Goal: Task Accomplishment & Management: Complete application form

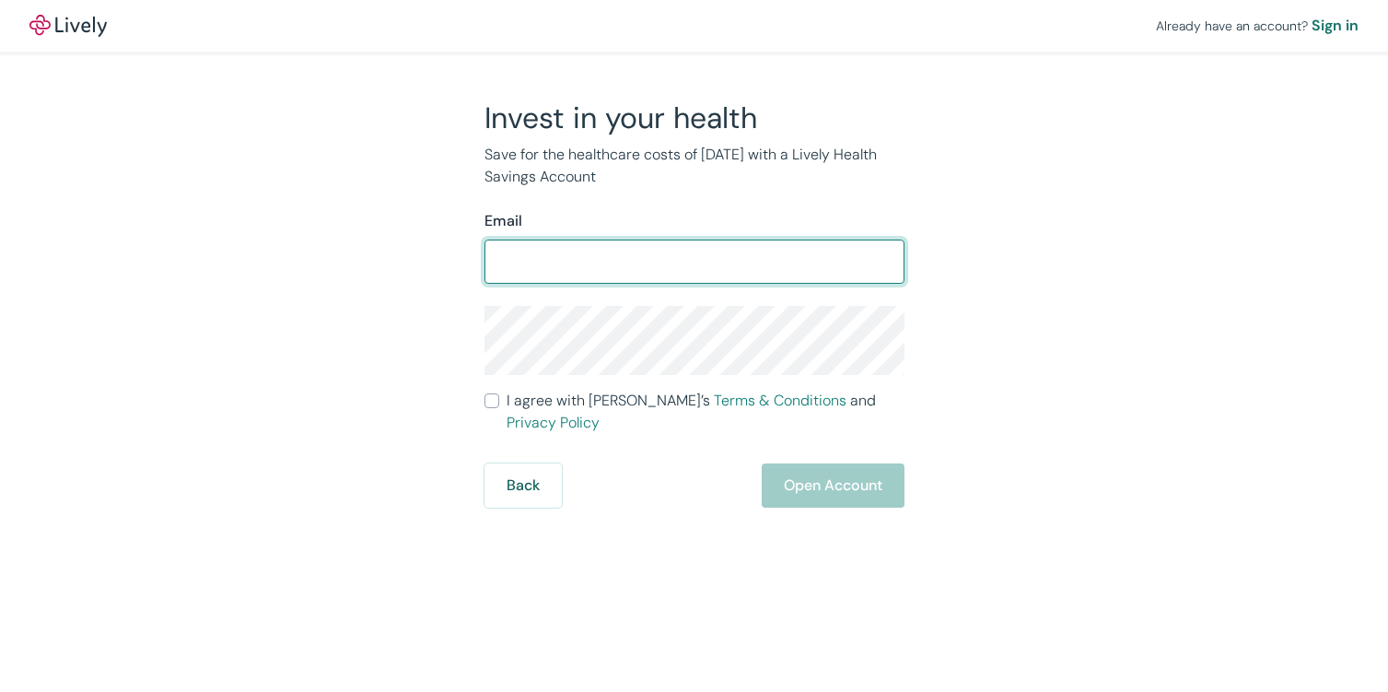
click at [595, 255] on input "Email" at bounding box center [694, 261] width 420 height 37
type input "[EMAIL_ADDRESS][DOMAIN_NAME]"
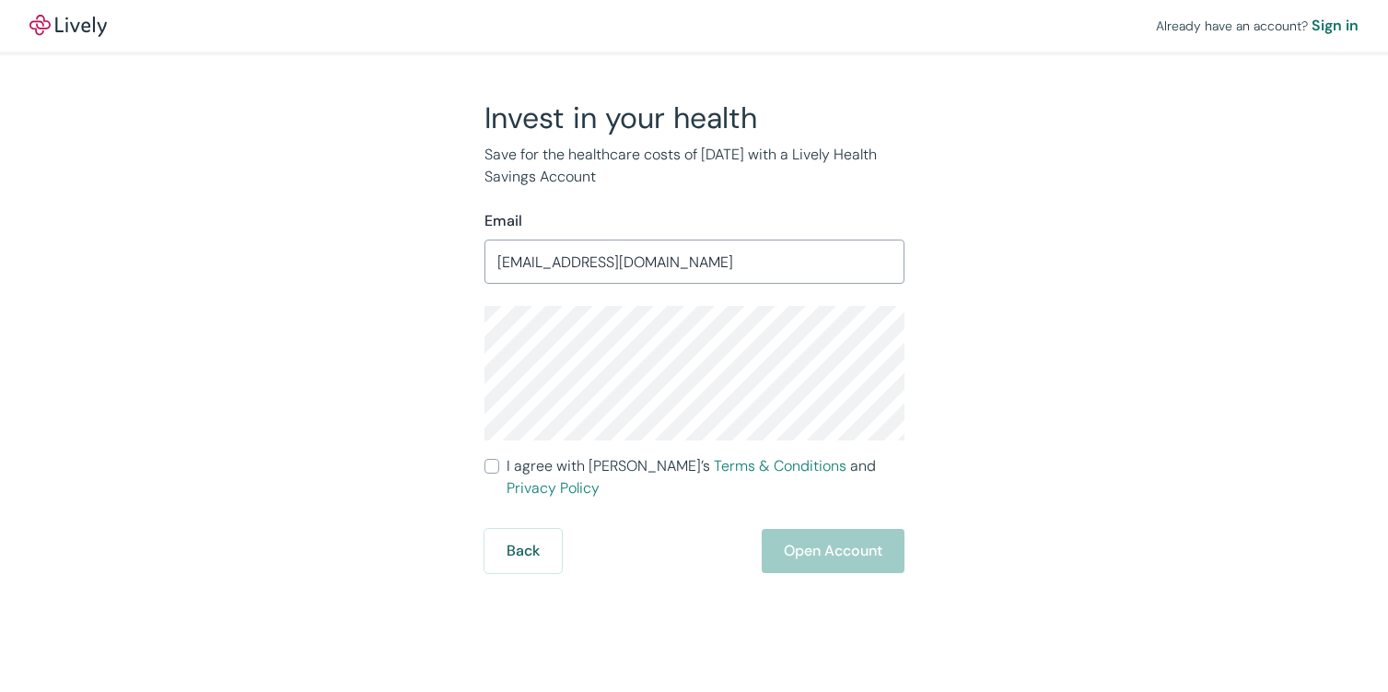
click at [493, 466] on input "I agree with Lively’s Terms & Conditions and Privacy Policy" at bounding box center [491, 466] width 15 height 15
checkbox input "true"
click at [841, 530] on button "Open Account" at bounding box center [833, 551] width 143 height 44
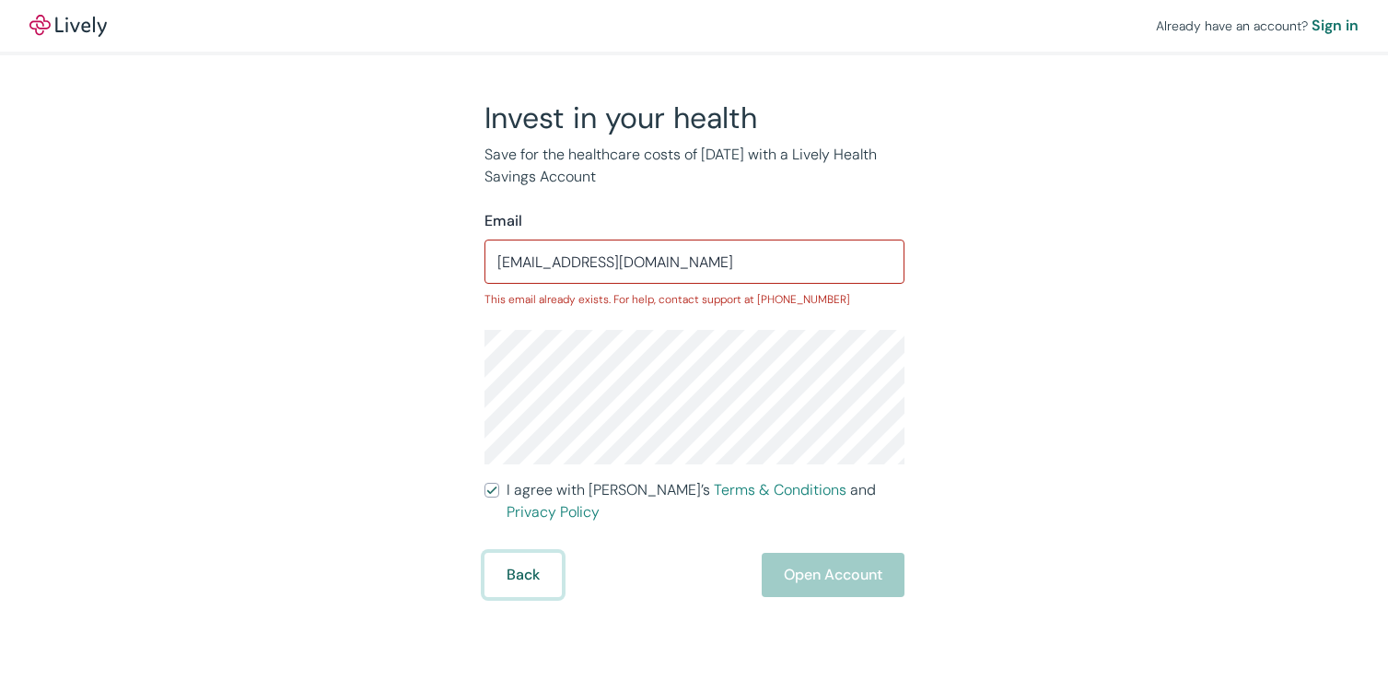
click at [532, 553] on button "Back" at bounding box center [522, 575] width 77 height 44
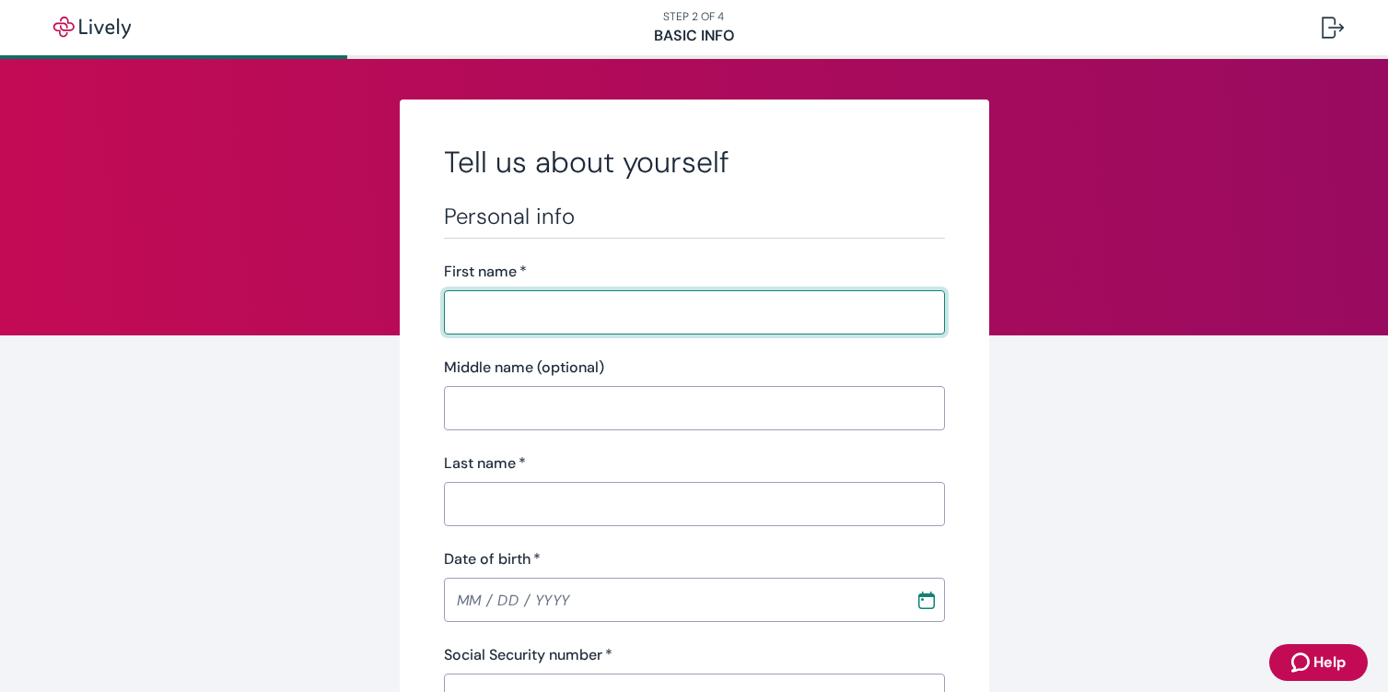
click at [600, 318] on input "First name   *" at bounding box center [688, 312] width 488 height 37
type input "[PERSON_NAME]"
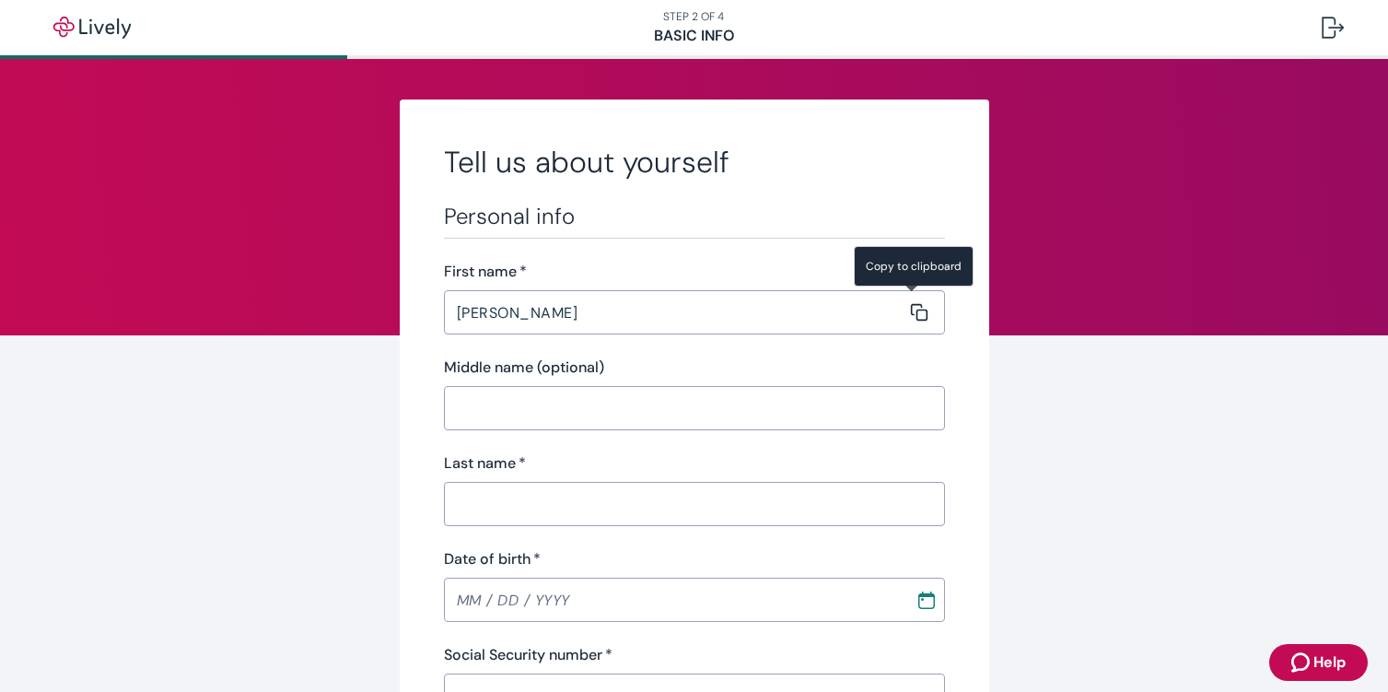
click at [479, 402] on input "Middle name (optional)" at bounding box center [688, 408] width 488 height 37
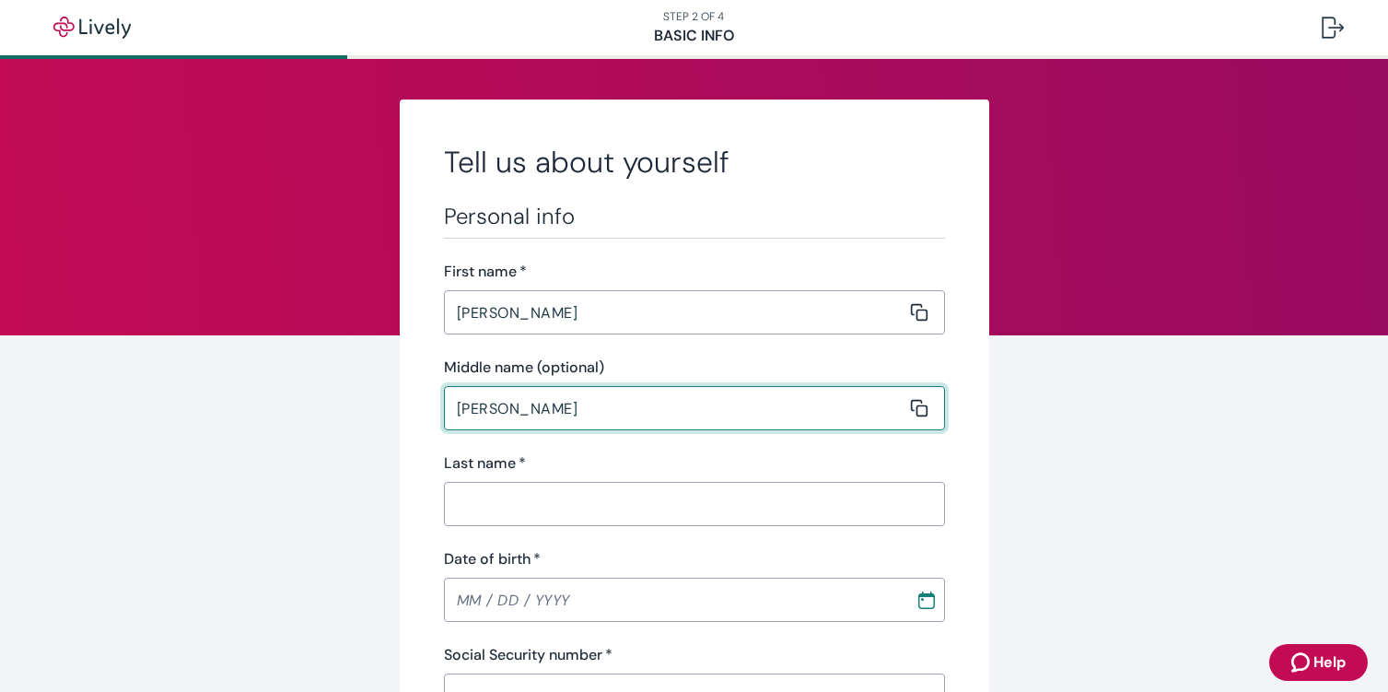
type input "Scott"
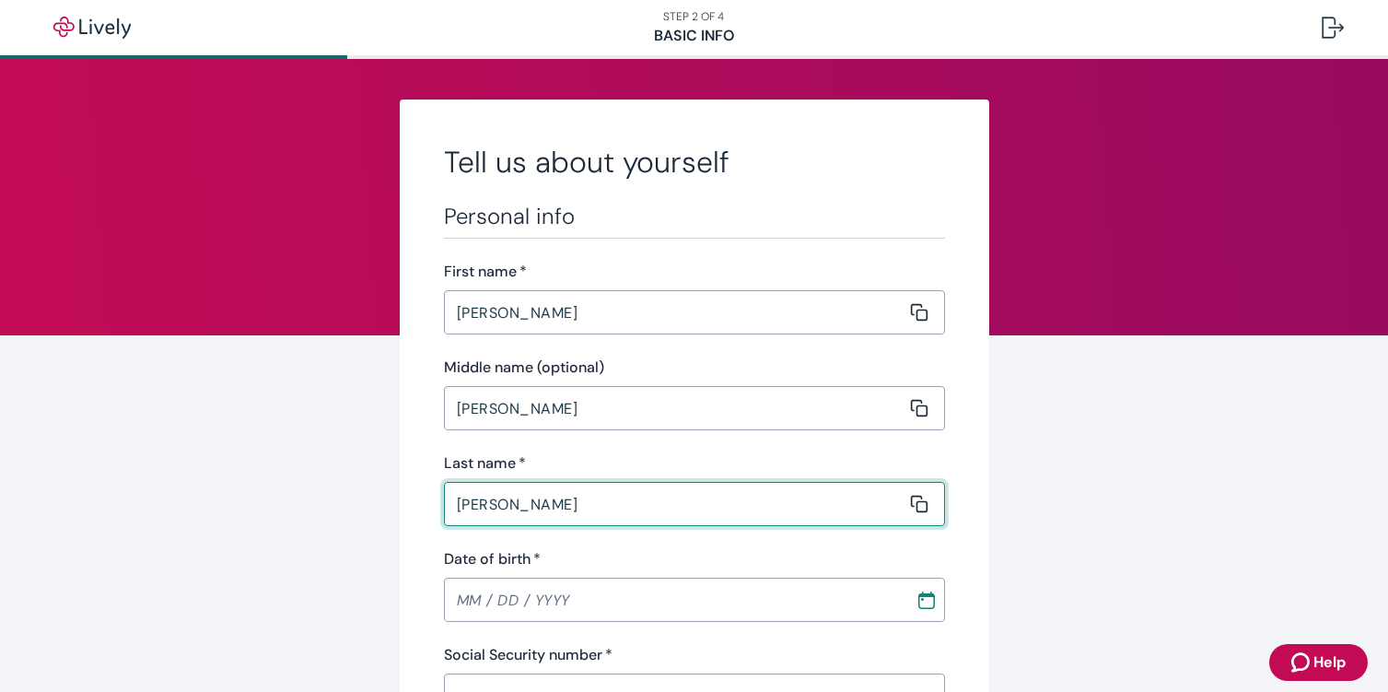
type input "Haney"
click at [504, 601] on input "MM / DD / YYYY" at bounding box center [673, 599] width 459 height 37
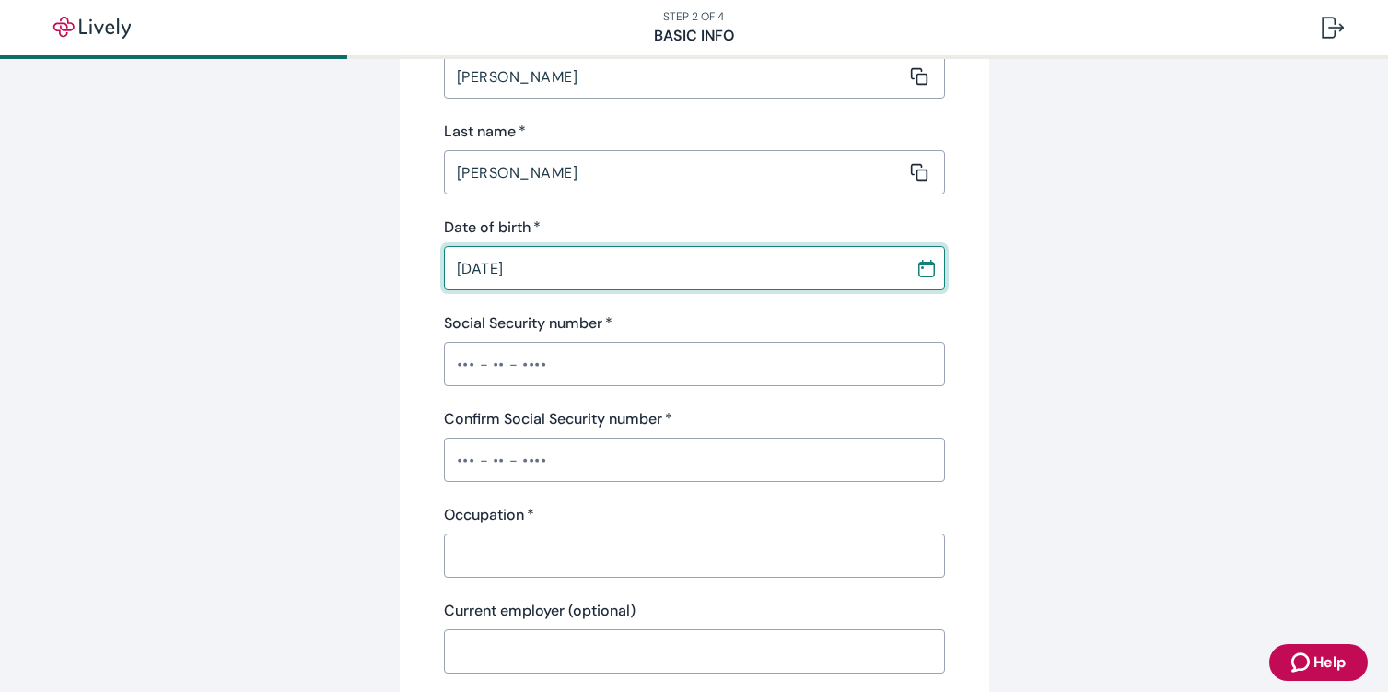
scroll to position [368, 0]
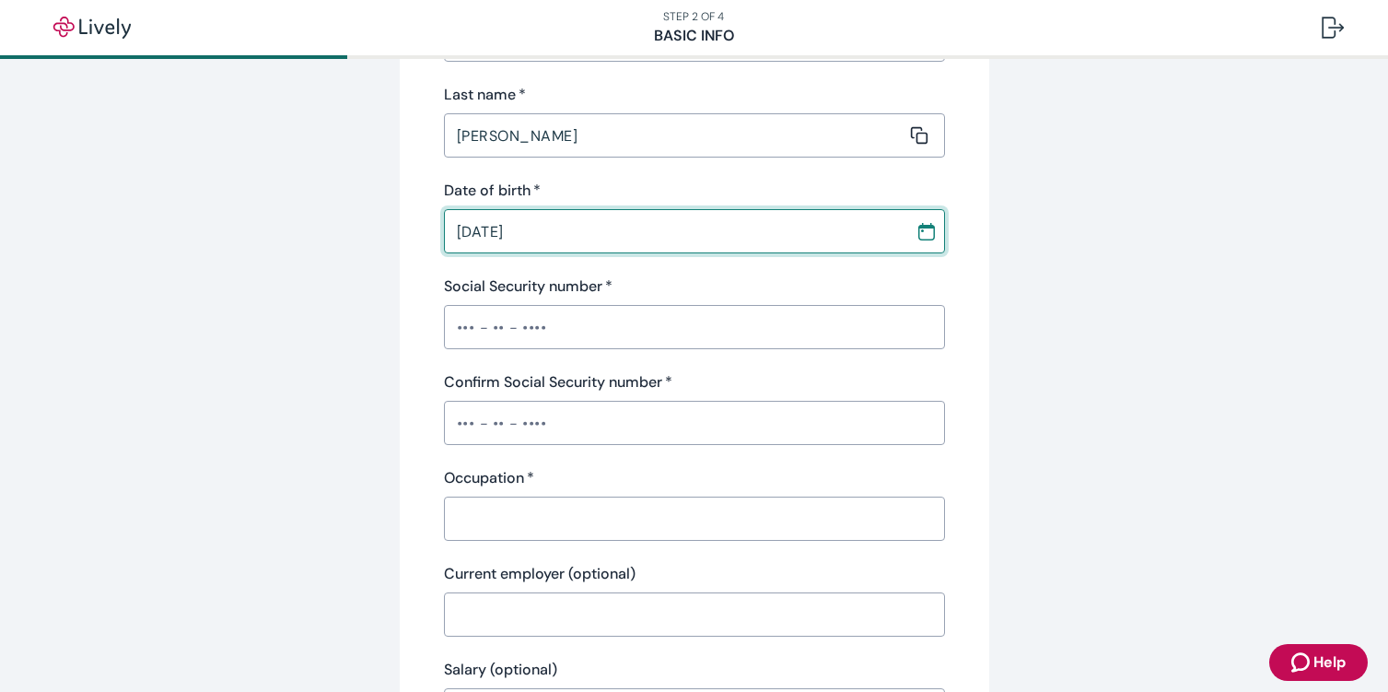
type input "08 / 09 / 1962"
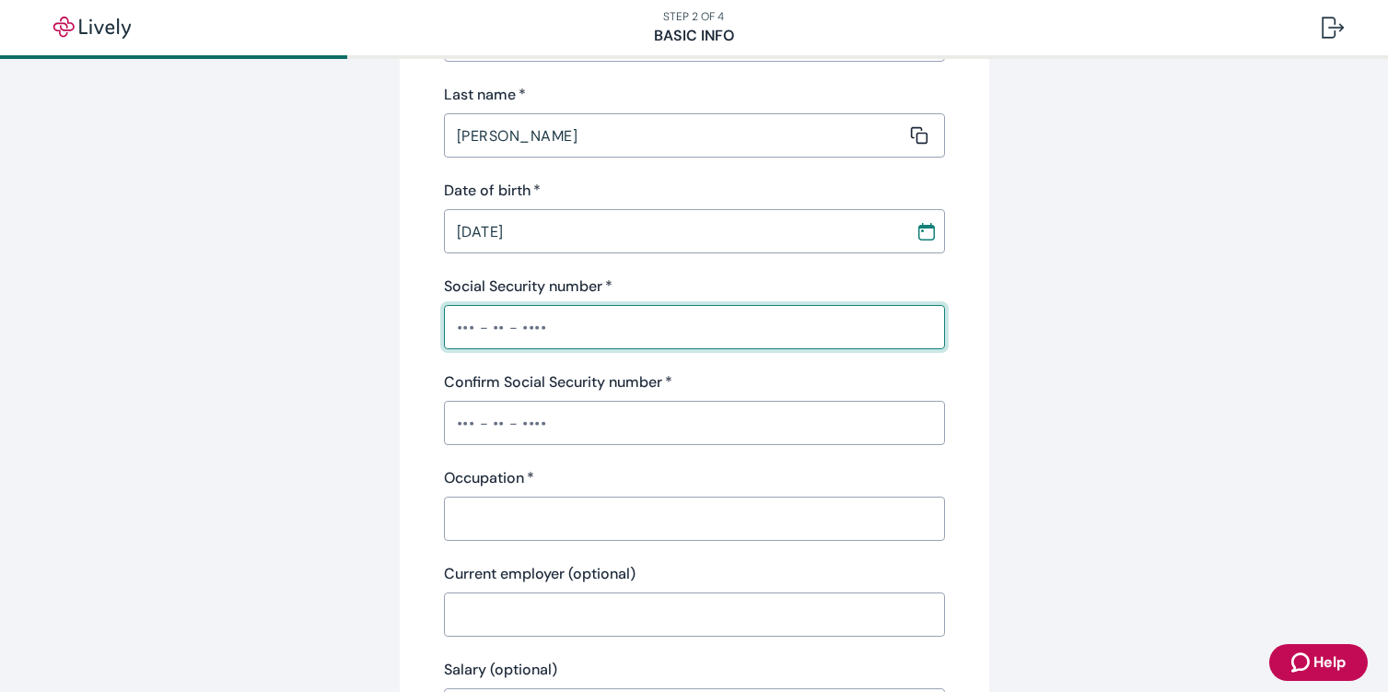
click at [489, 321] on input "Social Security number   *" at bounding box center [694, 327] width 501 height 37
type input "•••-••-1170"
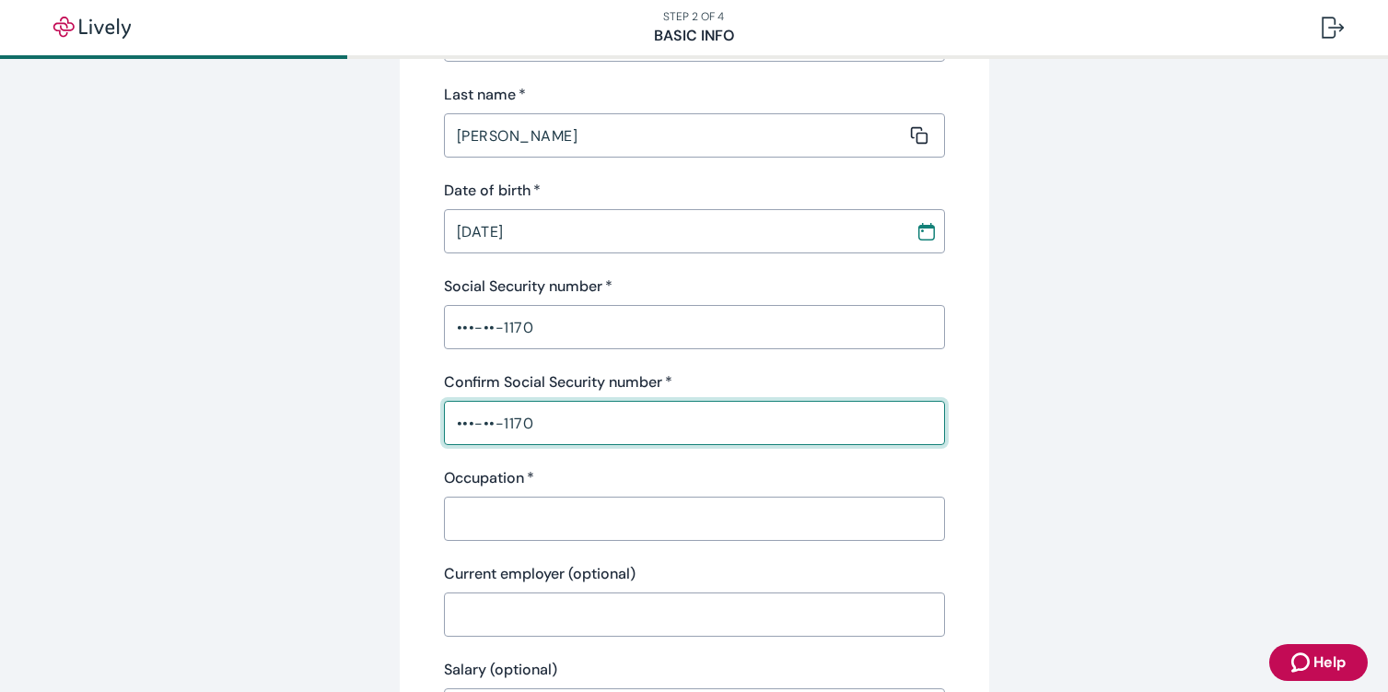
type input "•••-••-1170"
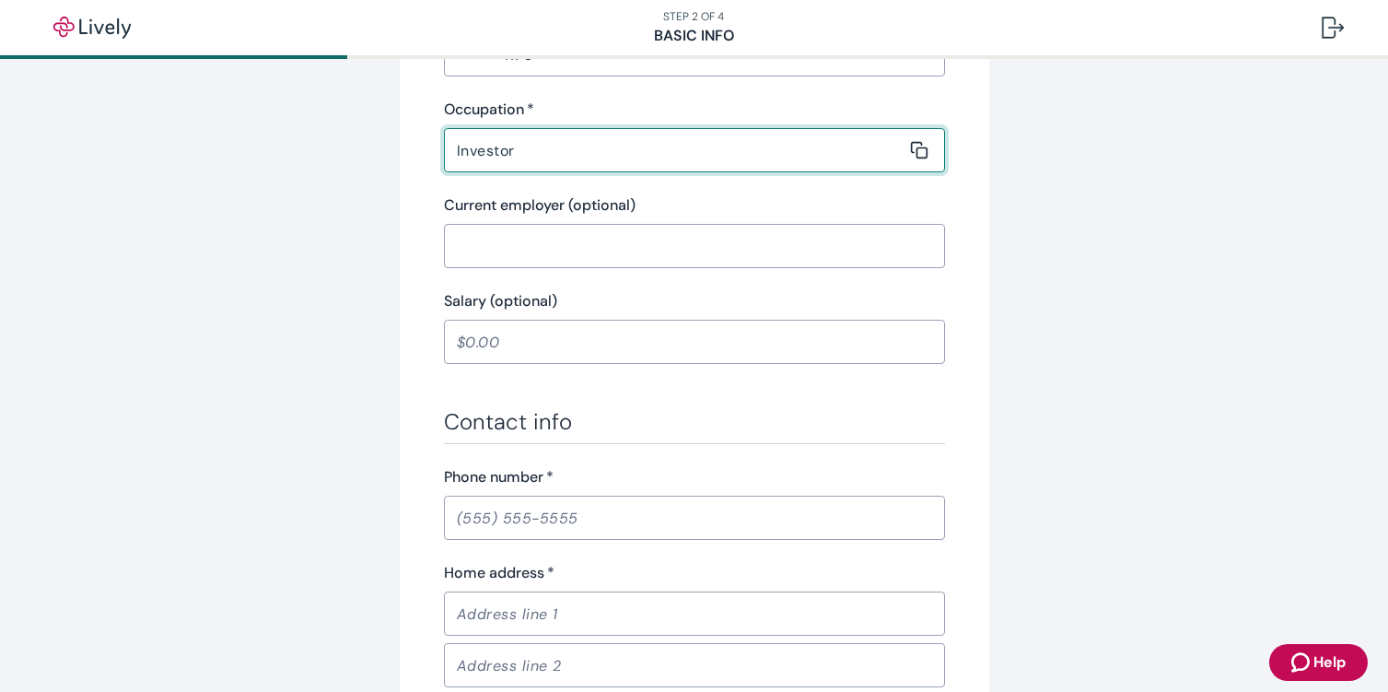
scroll to position [829, 0]
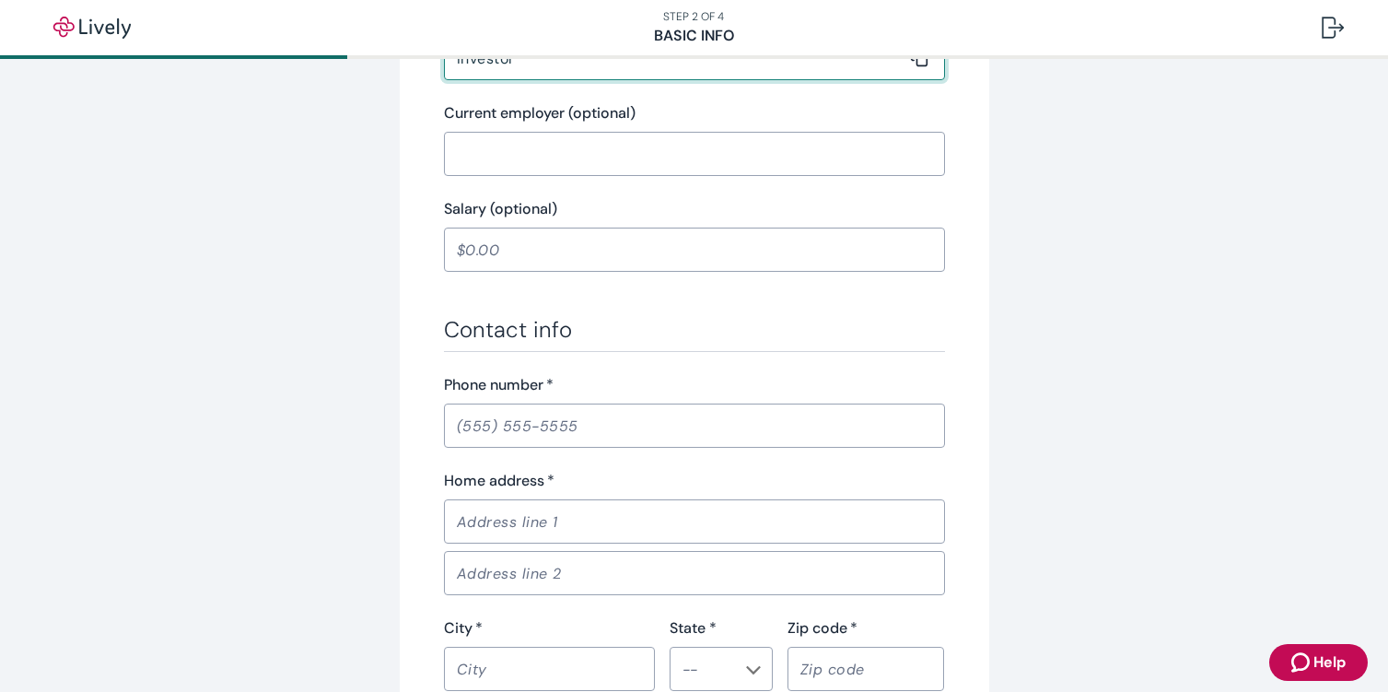
type input "Investor"
click at [465, 428] on input "Phone number   *" at bounding box center [694, 425] width 501 height 37
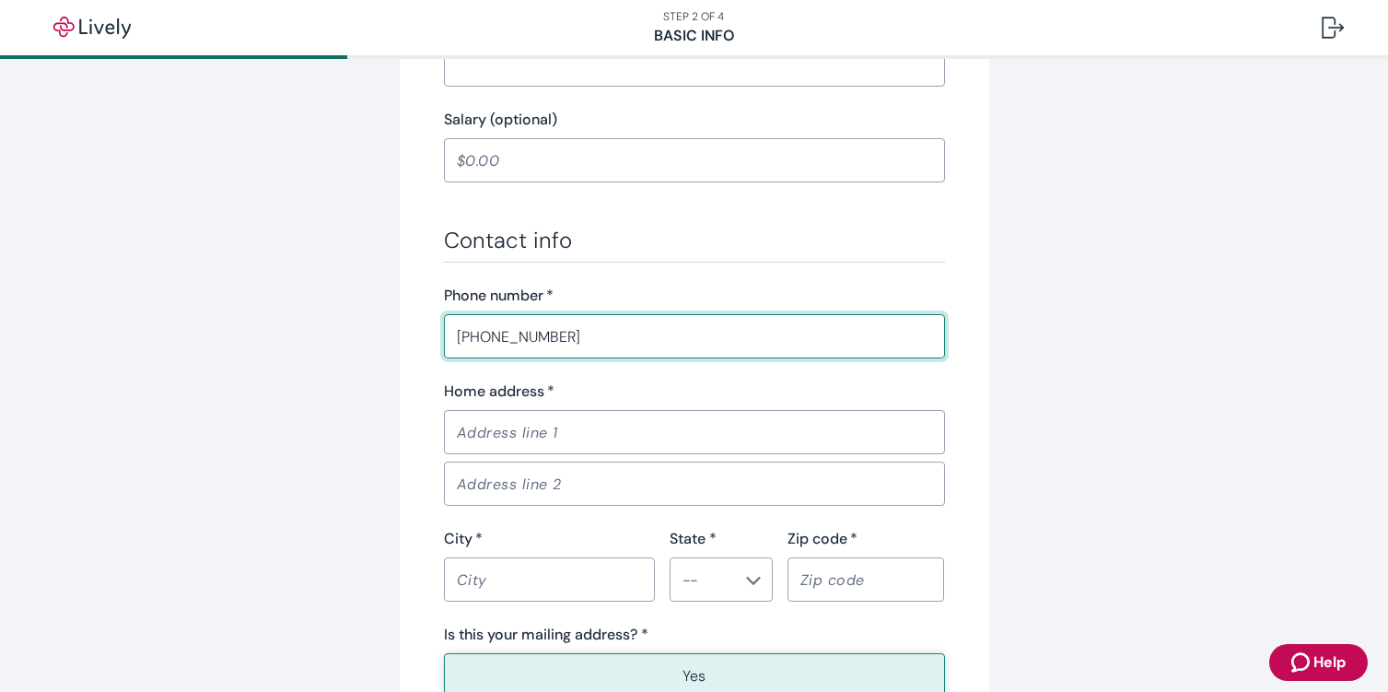
scroll to position [921, 0]
type input "(972) 984-0774"
click at [504, 431] on input "Home address   *" at bounding box center [688, 429] width 488 height 37
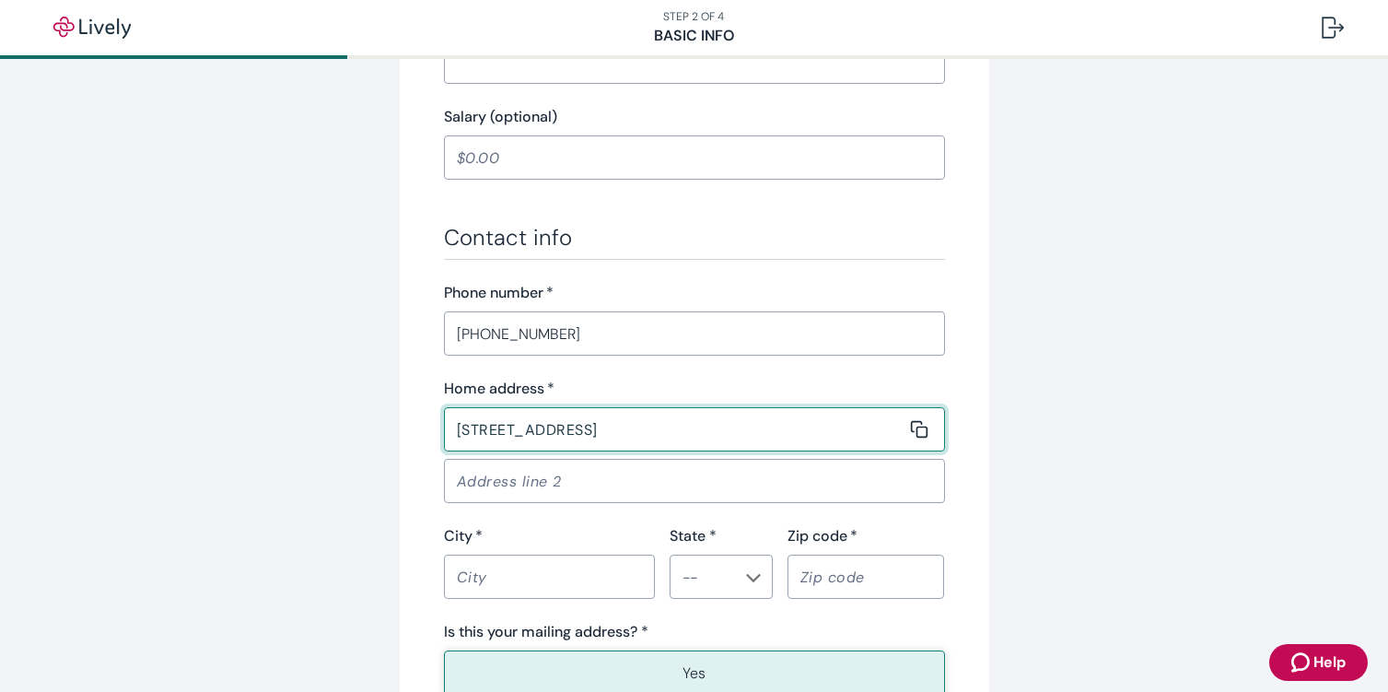
type input "415 Sunrise Dr"
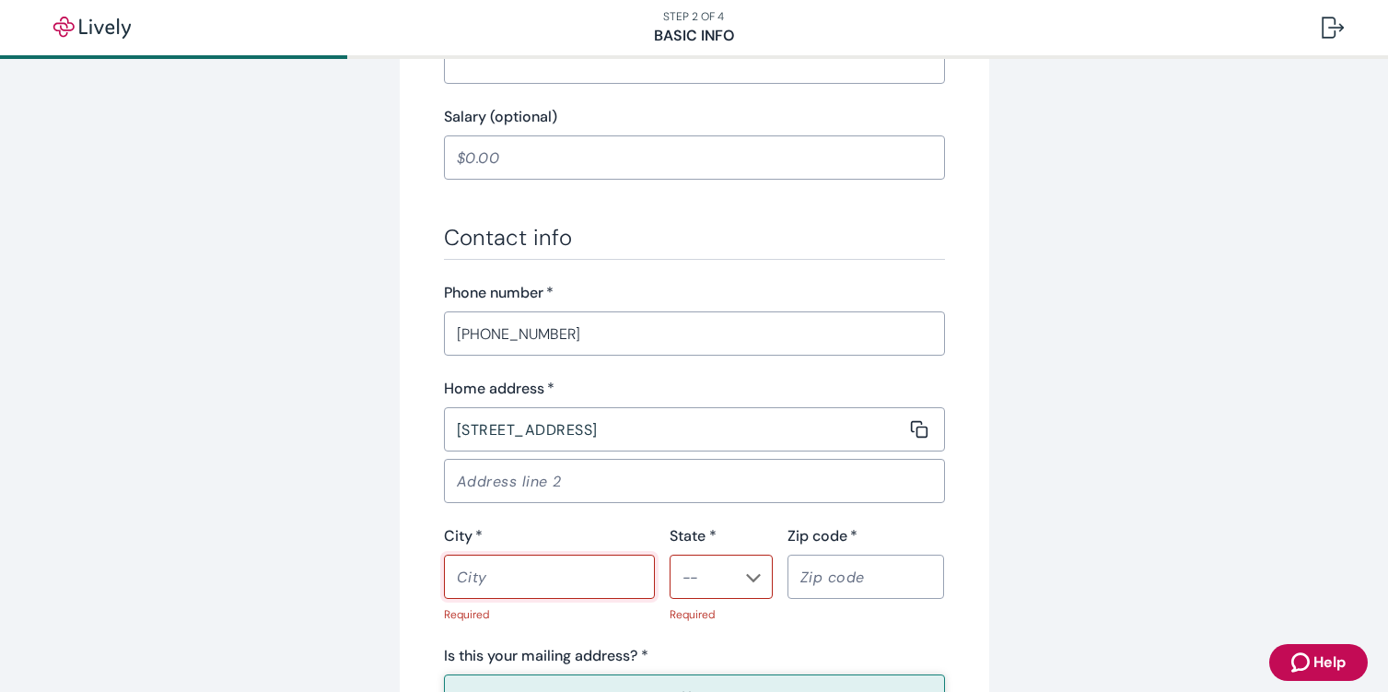
click at [470, 584] on input "City   *" at bounding box center [543, 576] width 198 height 37
type input "Allen"
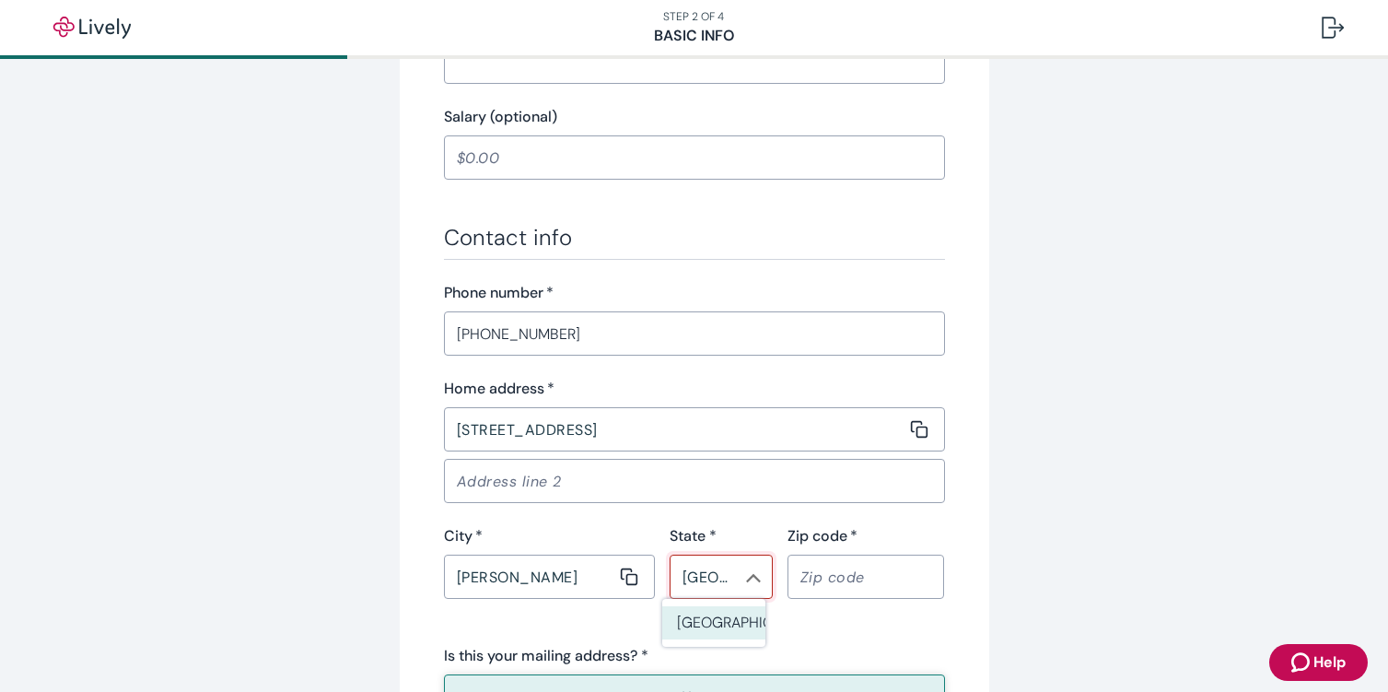
type input "TX"
click at [848, 582] on input "Zip code   *" at bounding box center [859, 576] width 145 height 37
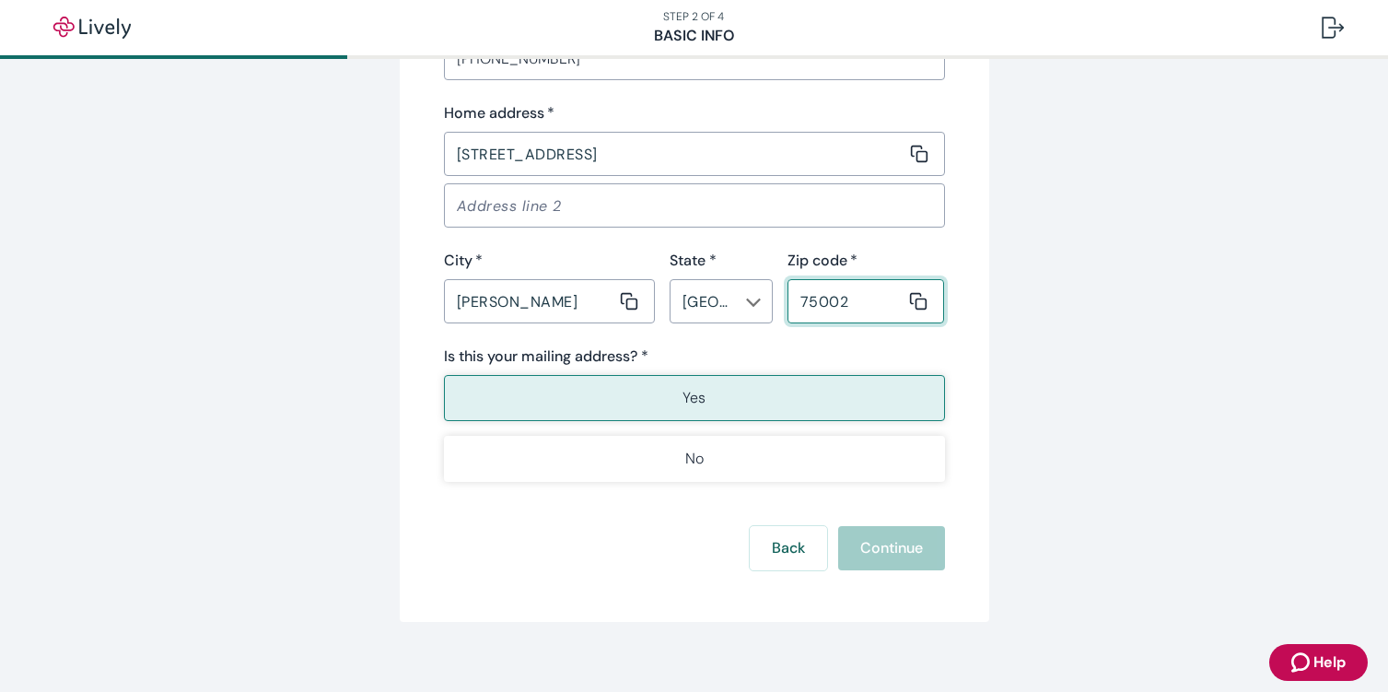
scroll to position [1215, 0]
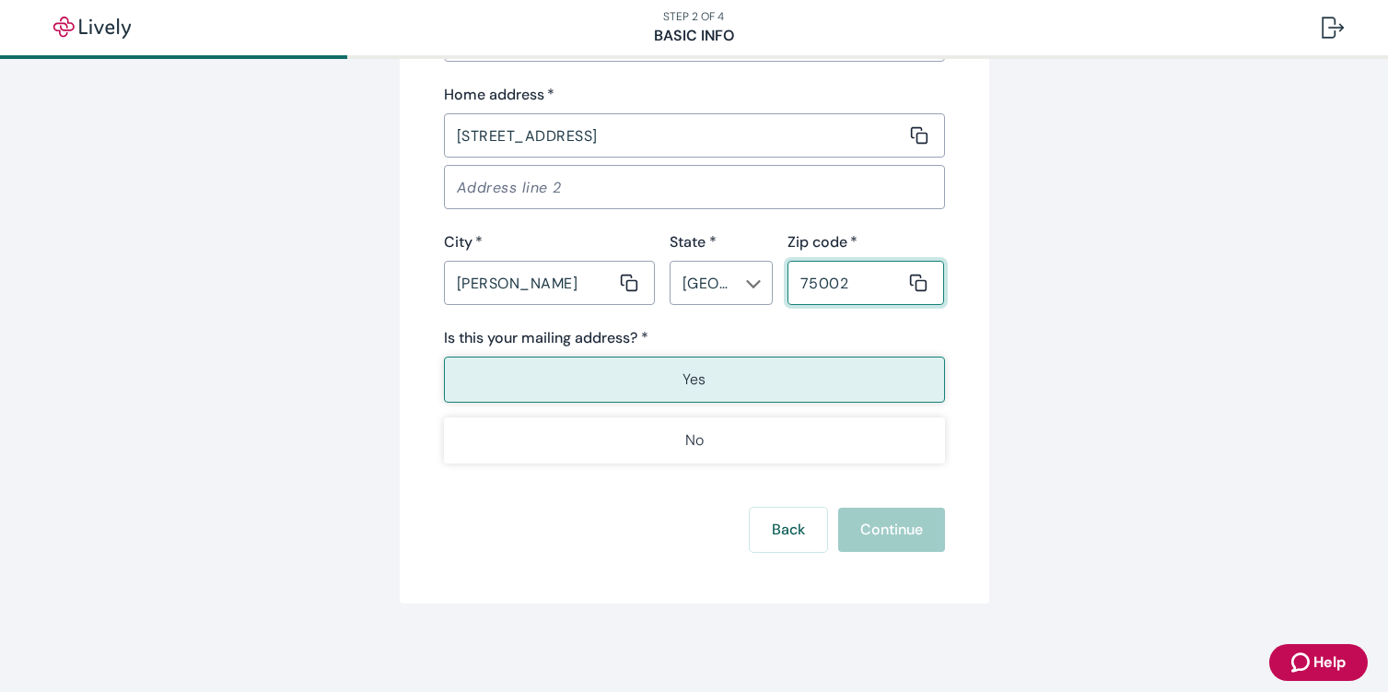
type input "75002"
click at [704, 379] on button "Yes" at bounding box center [694, 379] width 501 height 46
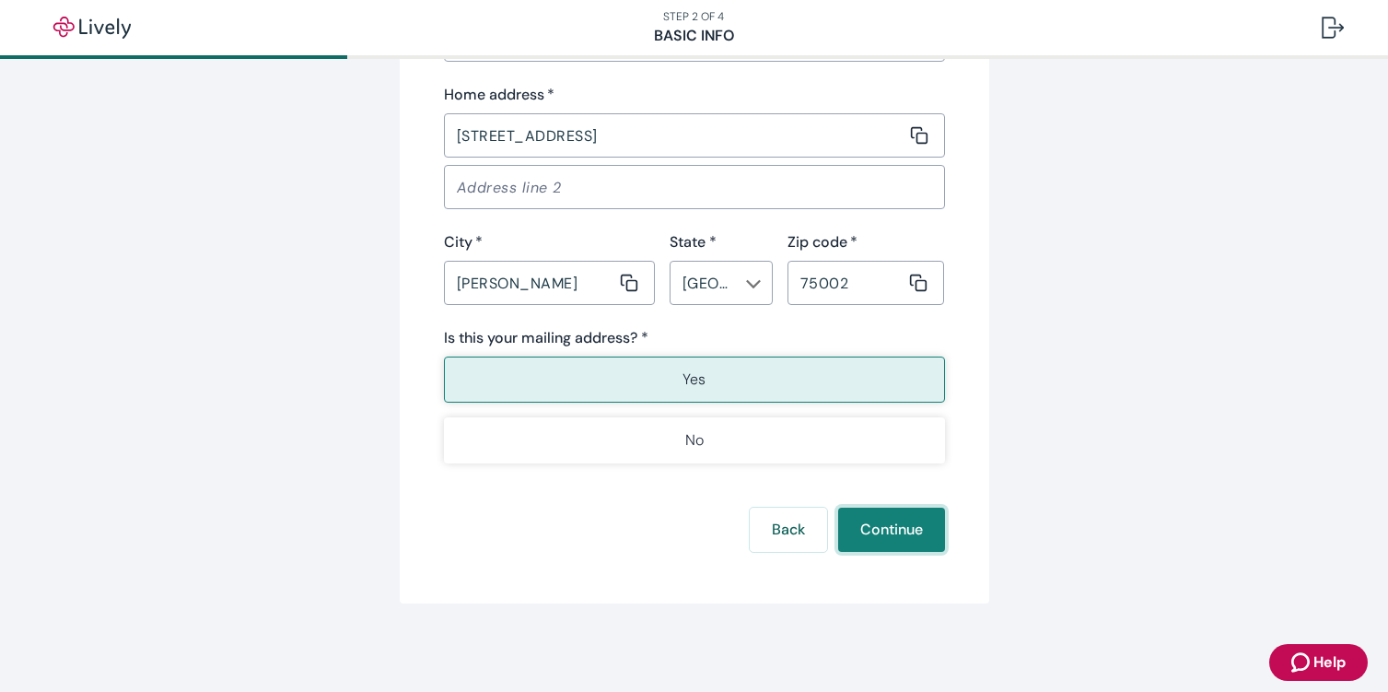
click at [901, 531] on button "Continue" at bounding box center [891, 529] width 107 height 44
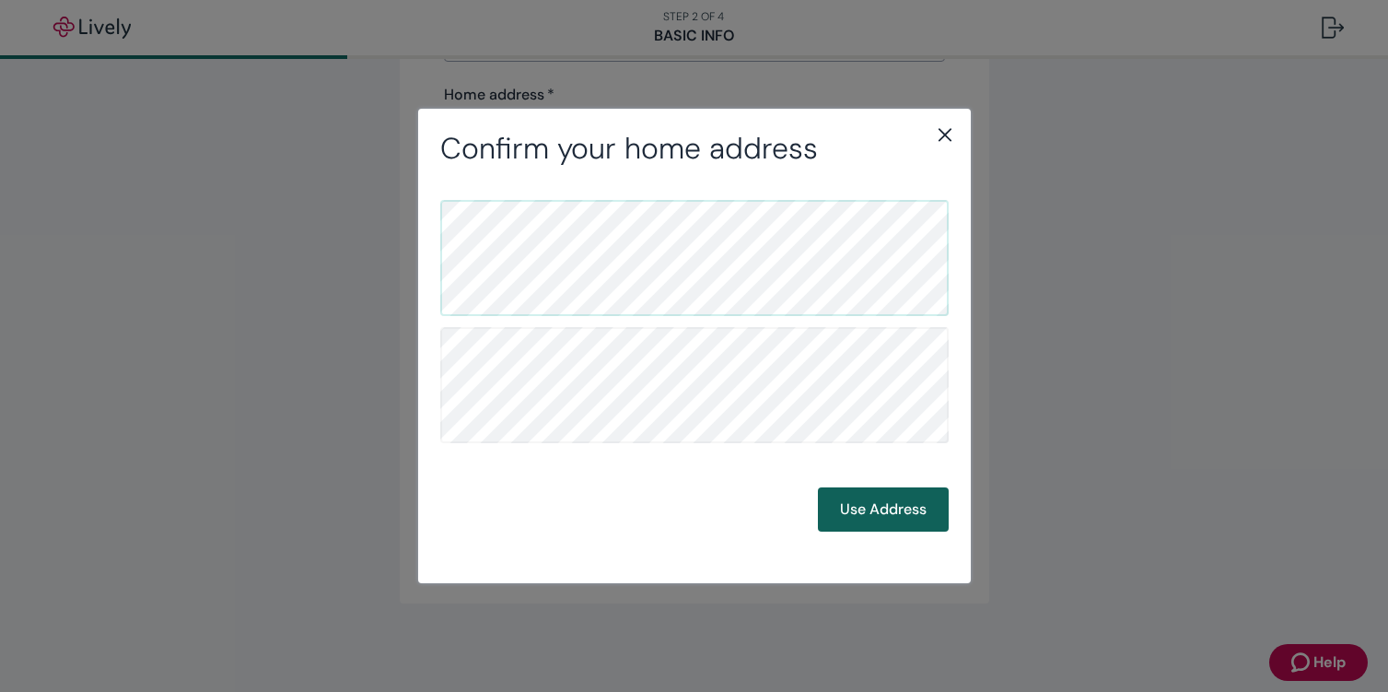
click at [886, 510] on button "Use Address" at bounding box center [883, 509] width 131 height 44
click at [902, 504] on button "Use Address" at bounding box center [883, 509] width 131 height 44
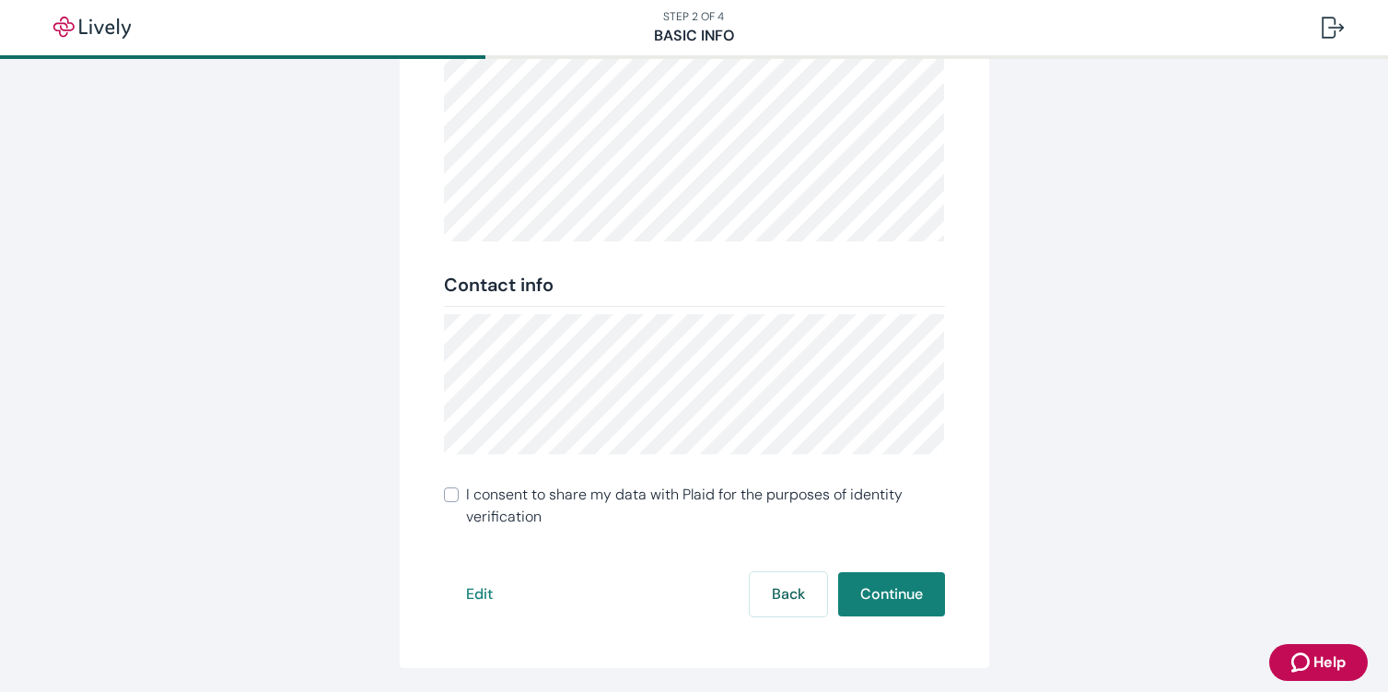
scroll to position [261, 0]
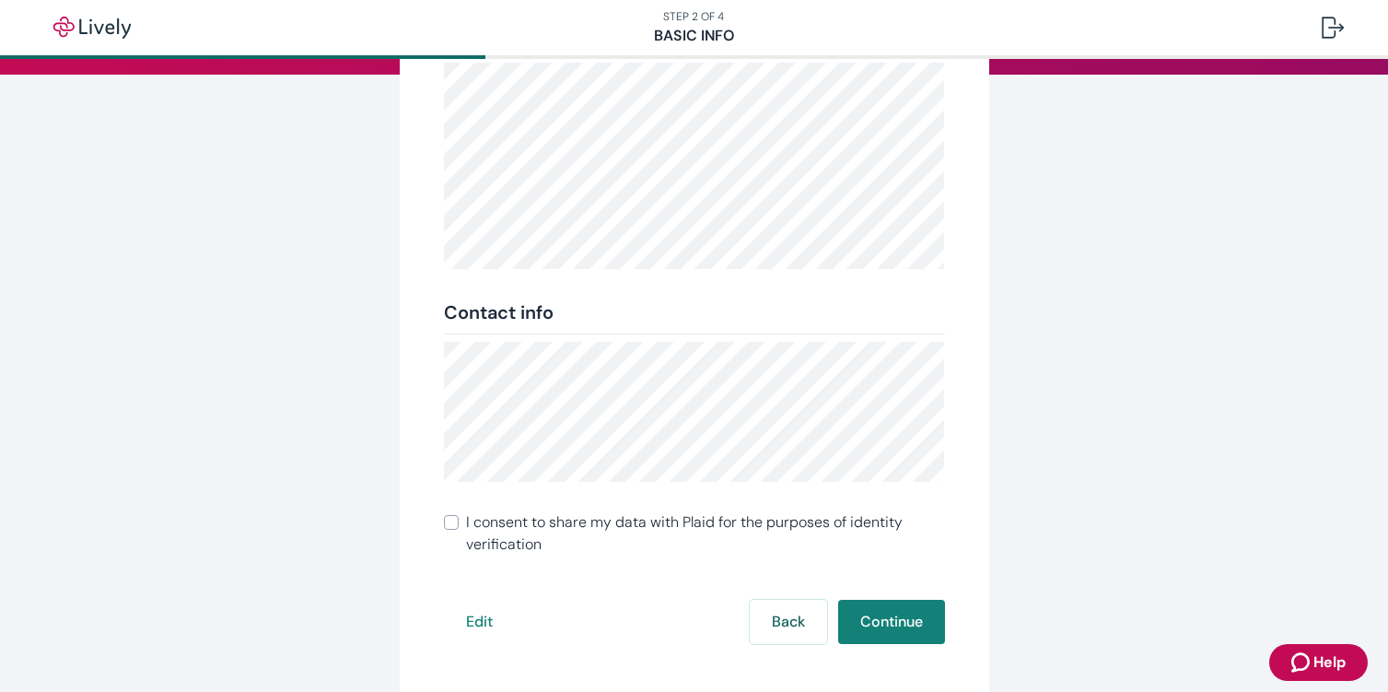
click at [448, 513] on label "I consent to share my data with Plaid for the purposes of identity verification" at bounding box center [694, 533] width 501 height 44
click at [448, 515] on input "I consent to share my data with Plaid for the purposes of identity verification" at bounding box center [451, 522] width 15 height 15
checkbox input "true"
click at [888, 611] on button "Continue" at bounding box center [891, 622] width 107 height 44
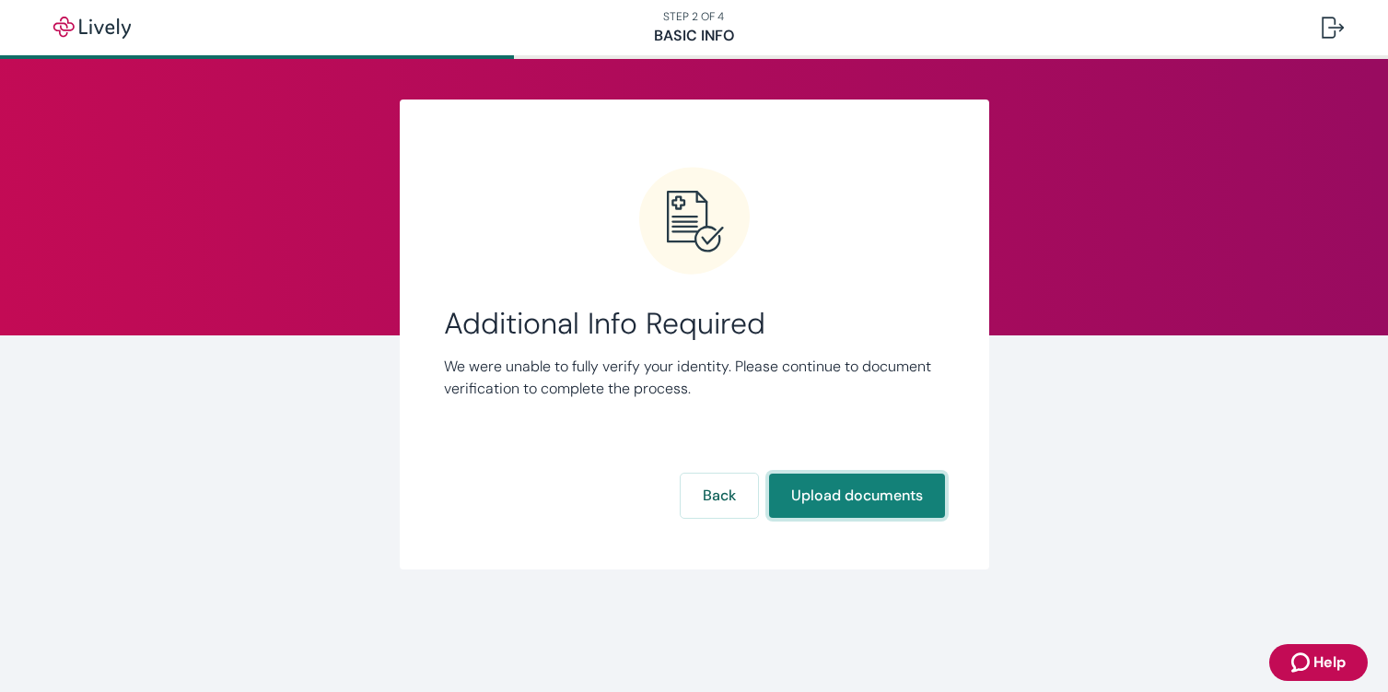
click at [863, 494] on button "Upload documents" at bounding box center [857, 495] width 176 height 44
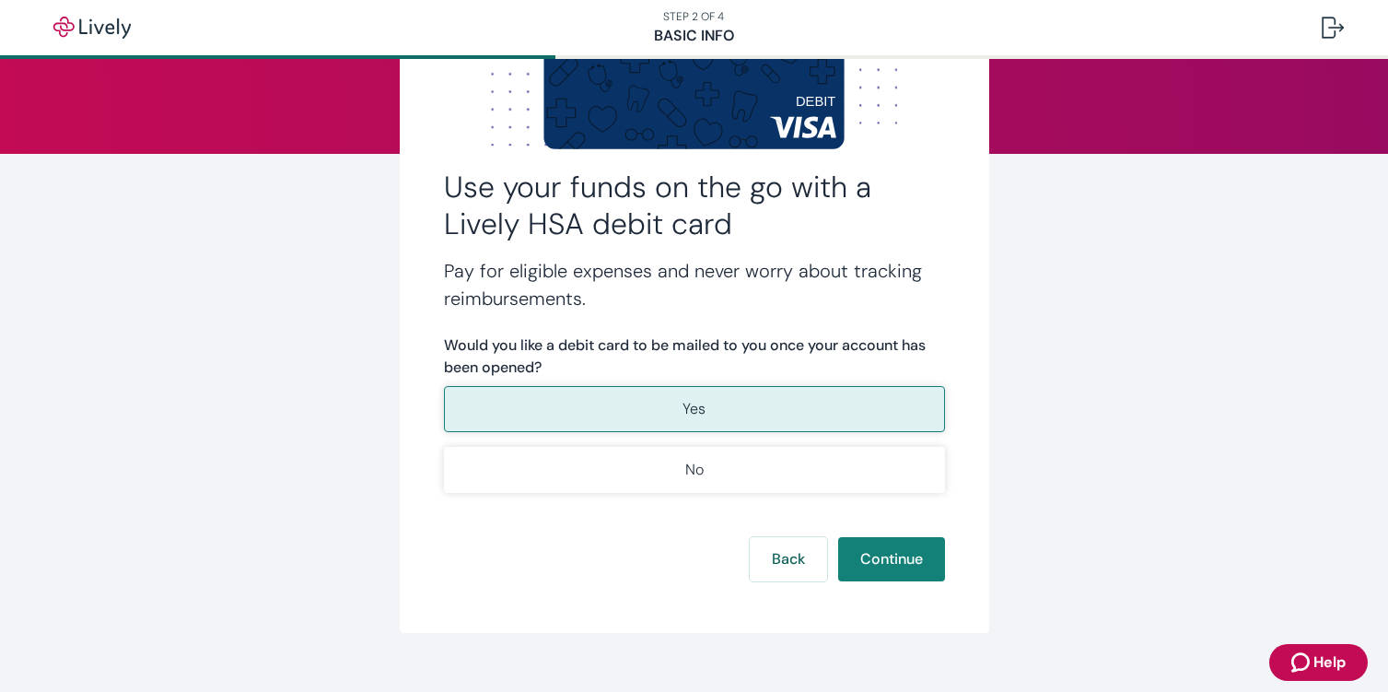
scroll to position [184, 0]
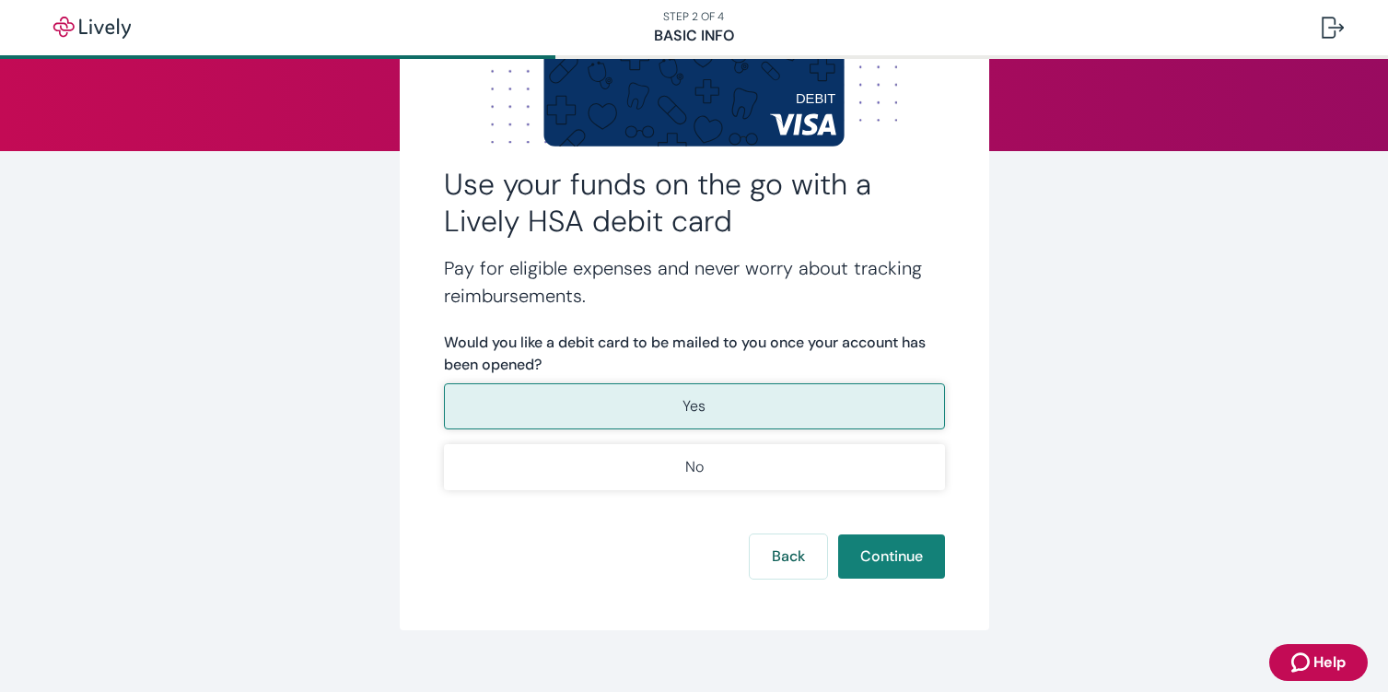
click at [721, 399] on button "Yes" at bounding box center [694, 406] width 501 height 46
click at [890, 567] on button "Continue" at bounding box center [891, 556] width 107 height 44
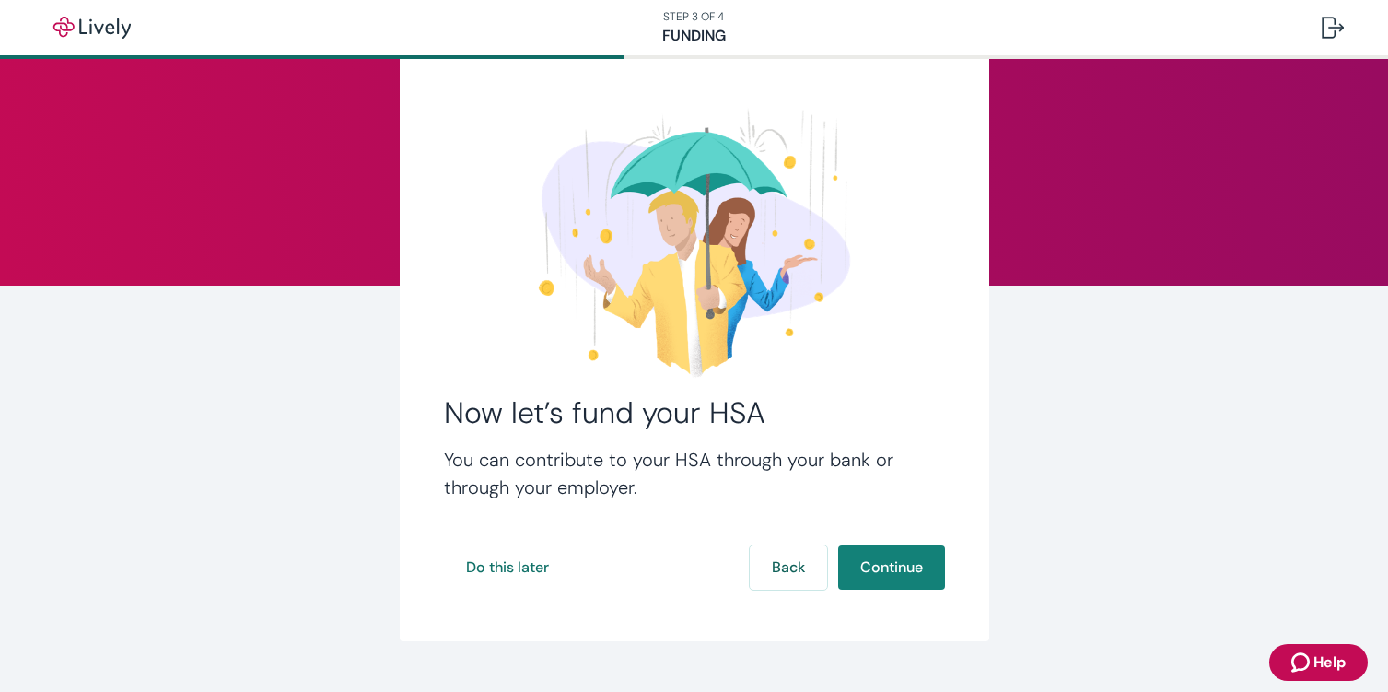
scroll to position [87, 0]
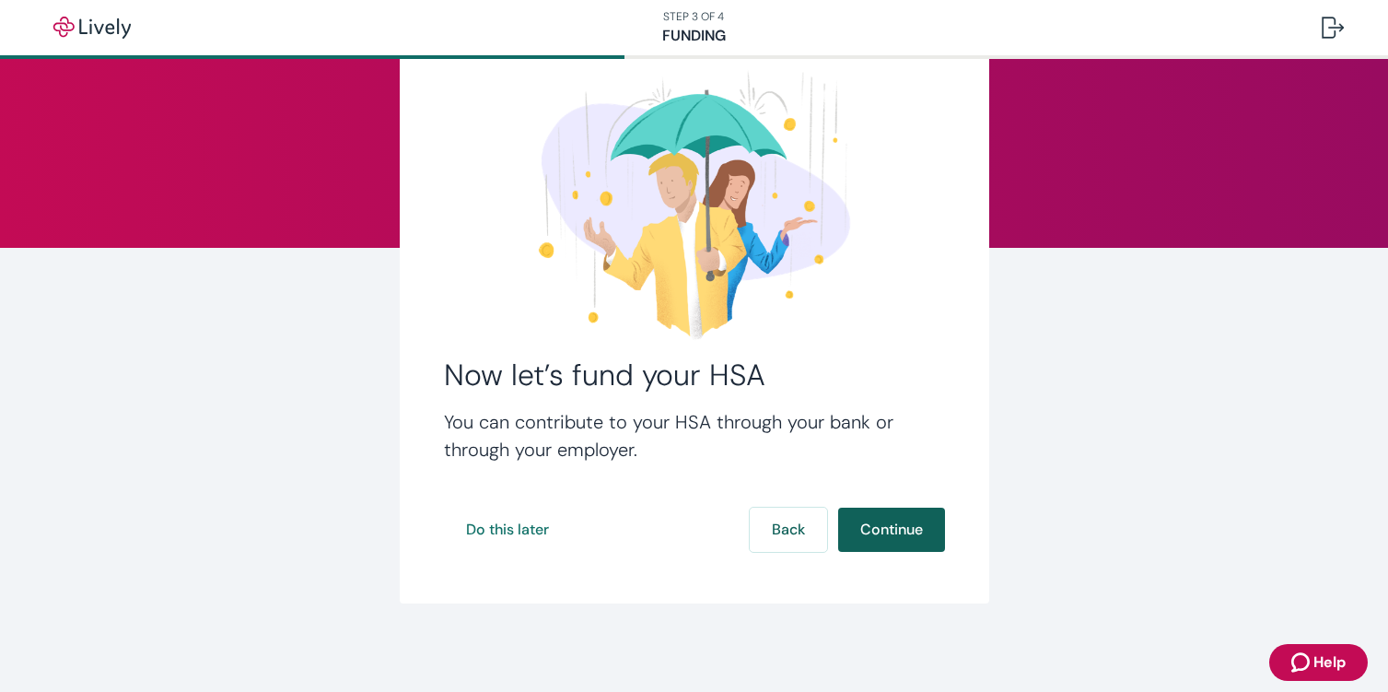
click at [893, 527] on button "Continue" at bounding box center [891, 529] width 107 height 44
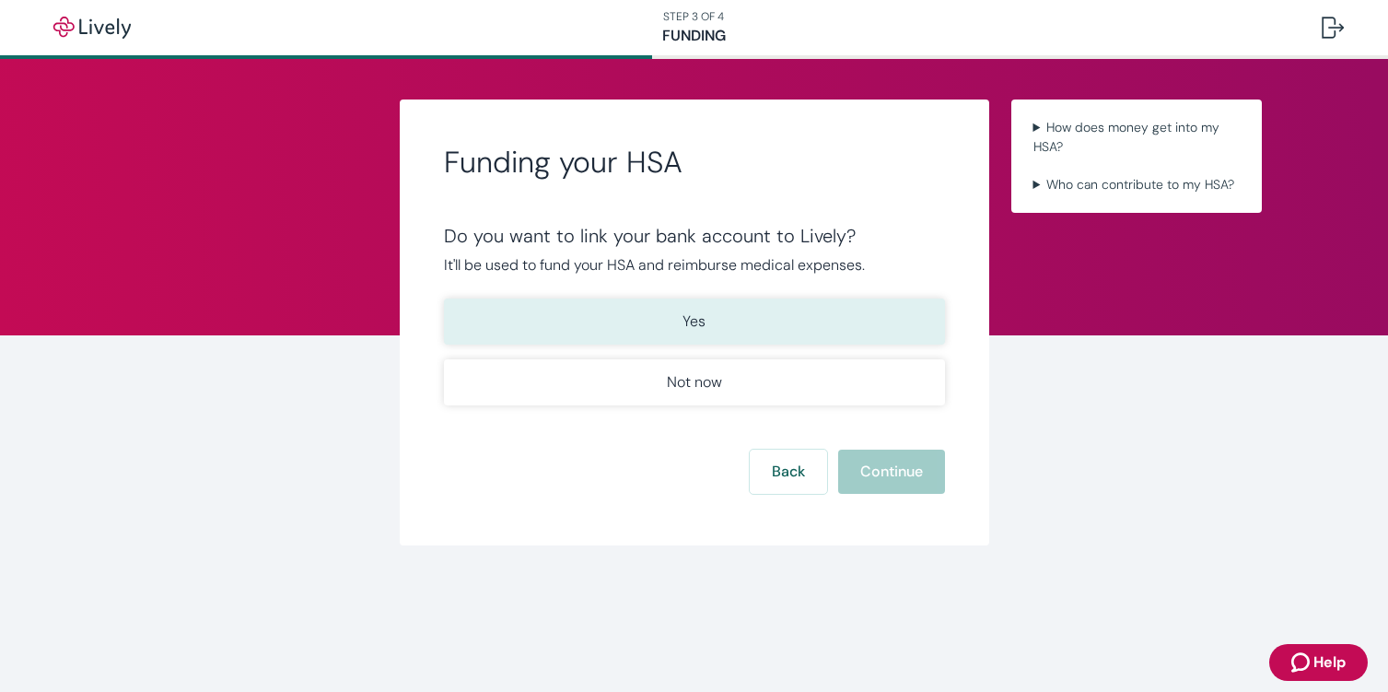
click at [703, 319] on p "Yes" at bounding box center [693, 321] width 23 height 22
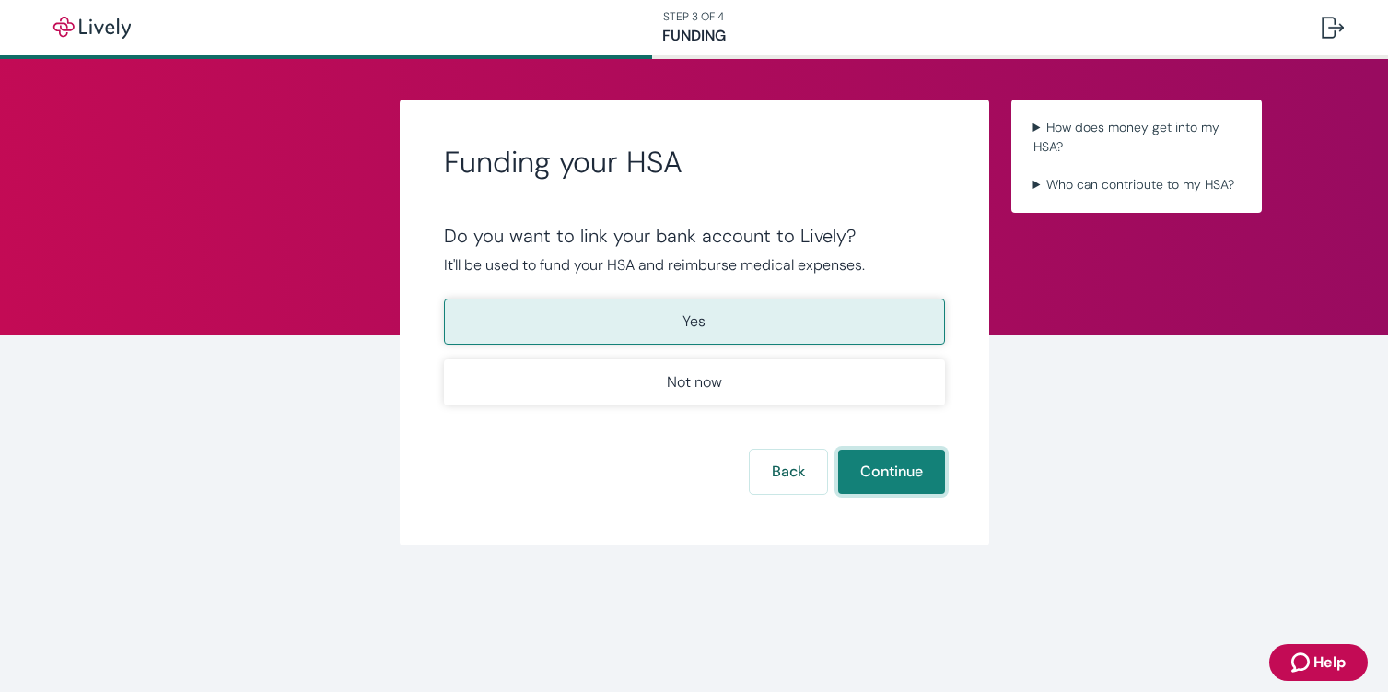
click at [903, 468] on button "Continue" at bounding box center [891, 471] width 107 height 44
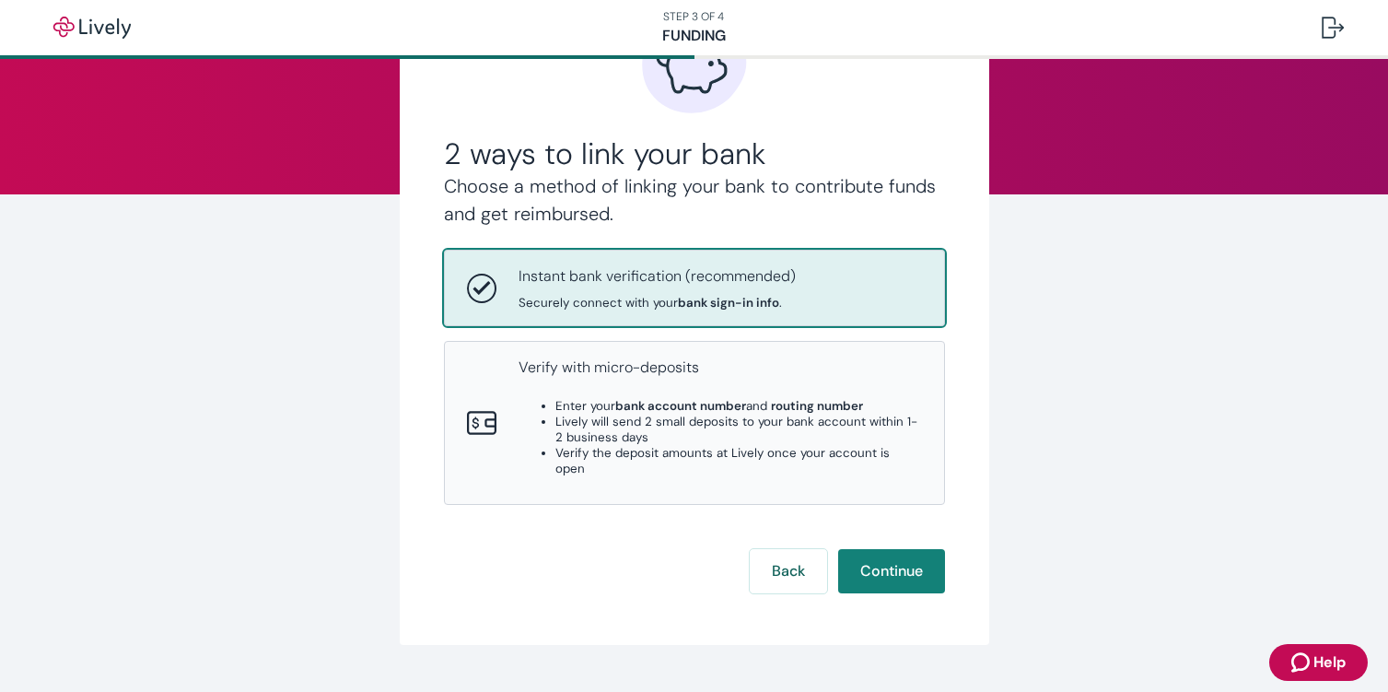
scroll to position [167, 0]
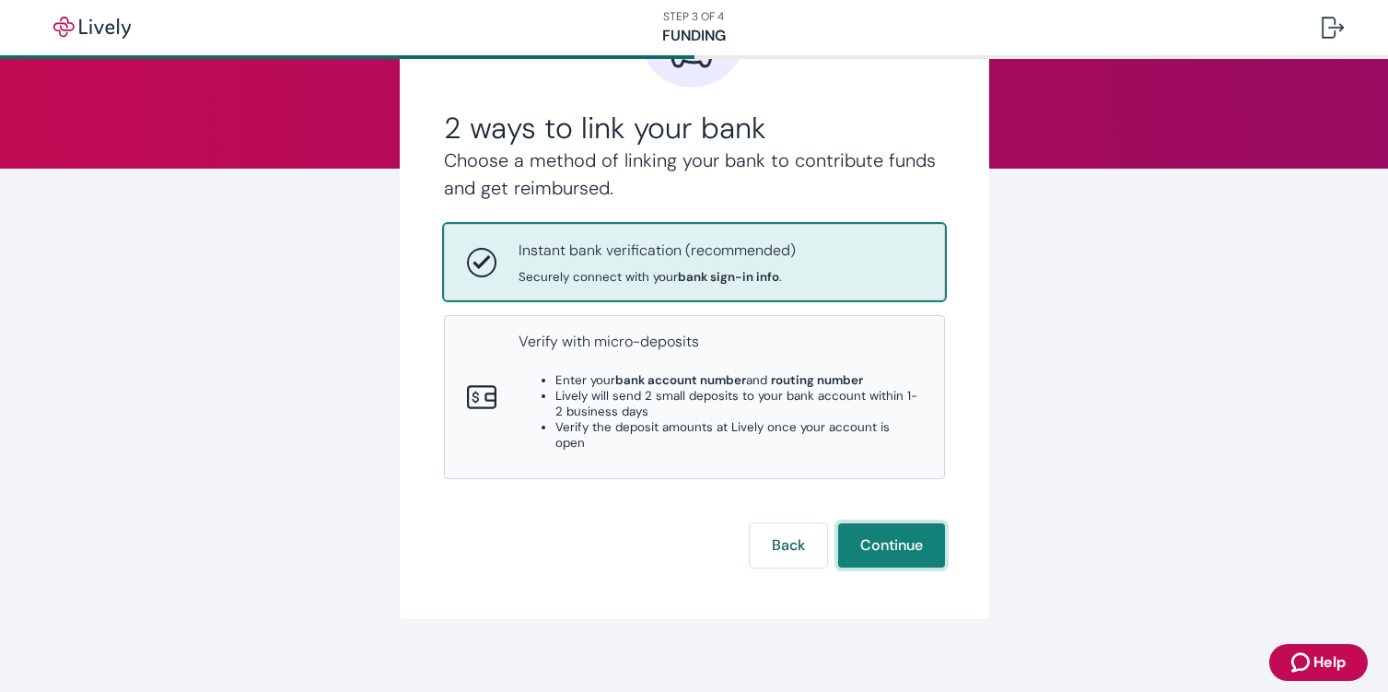
click at [880, 534] on button "Continue" at bounding box center [891, 545] width 107 height 44
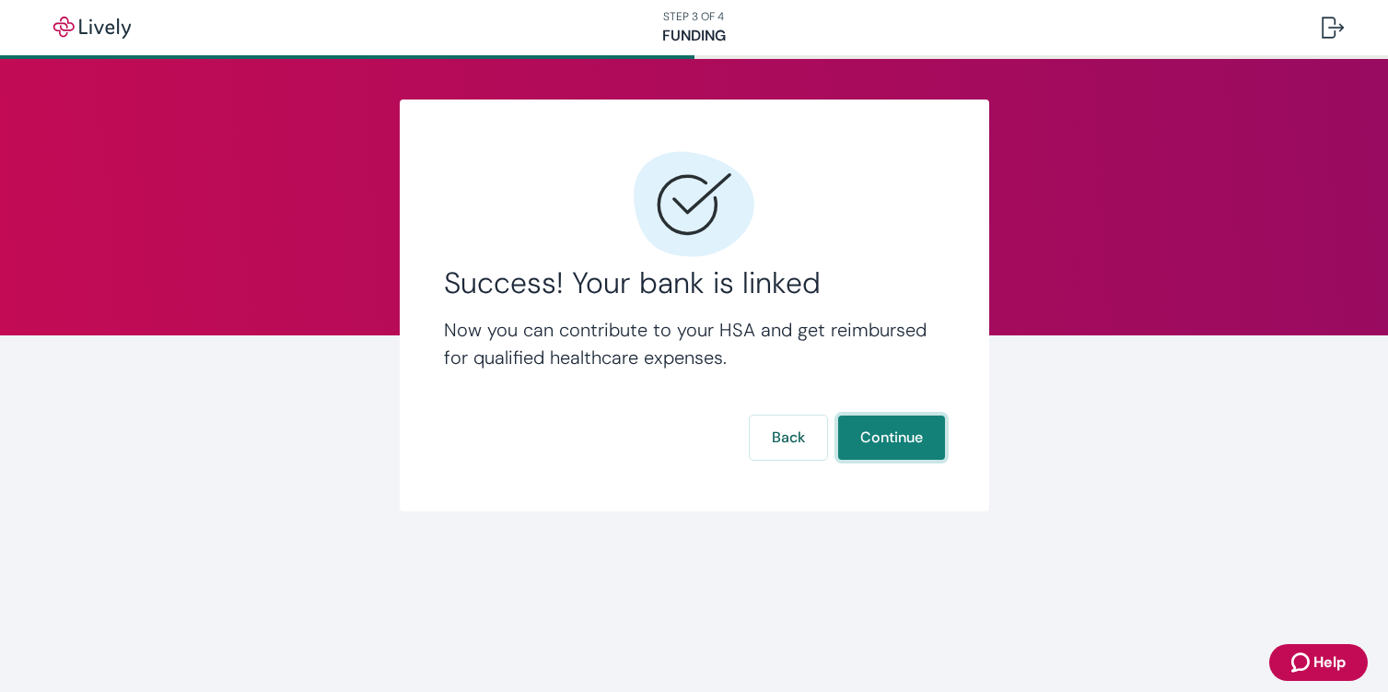
click at [926, 443] on button "Continue" at bounding box center [891, 437] width 107 height 44
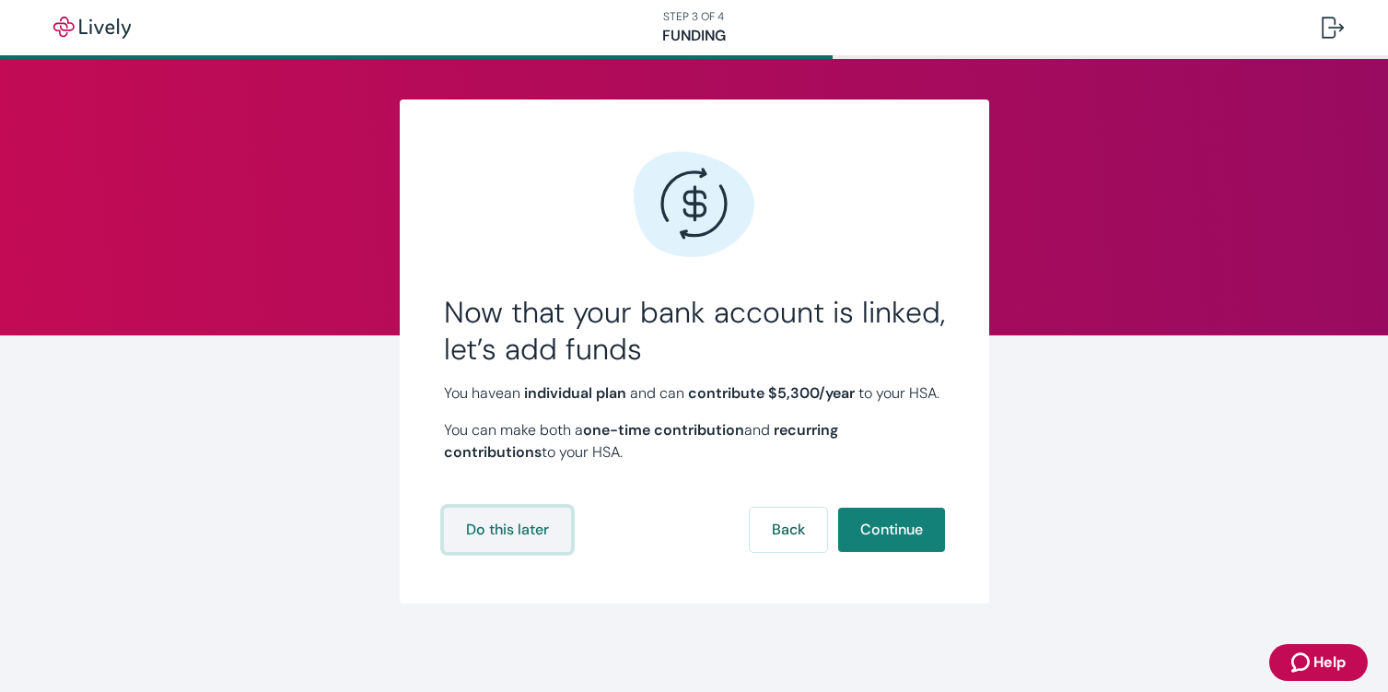
click at [506, 552] on button "Do this later" at bounding box center [507, 529] width 127 height 44
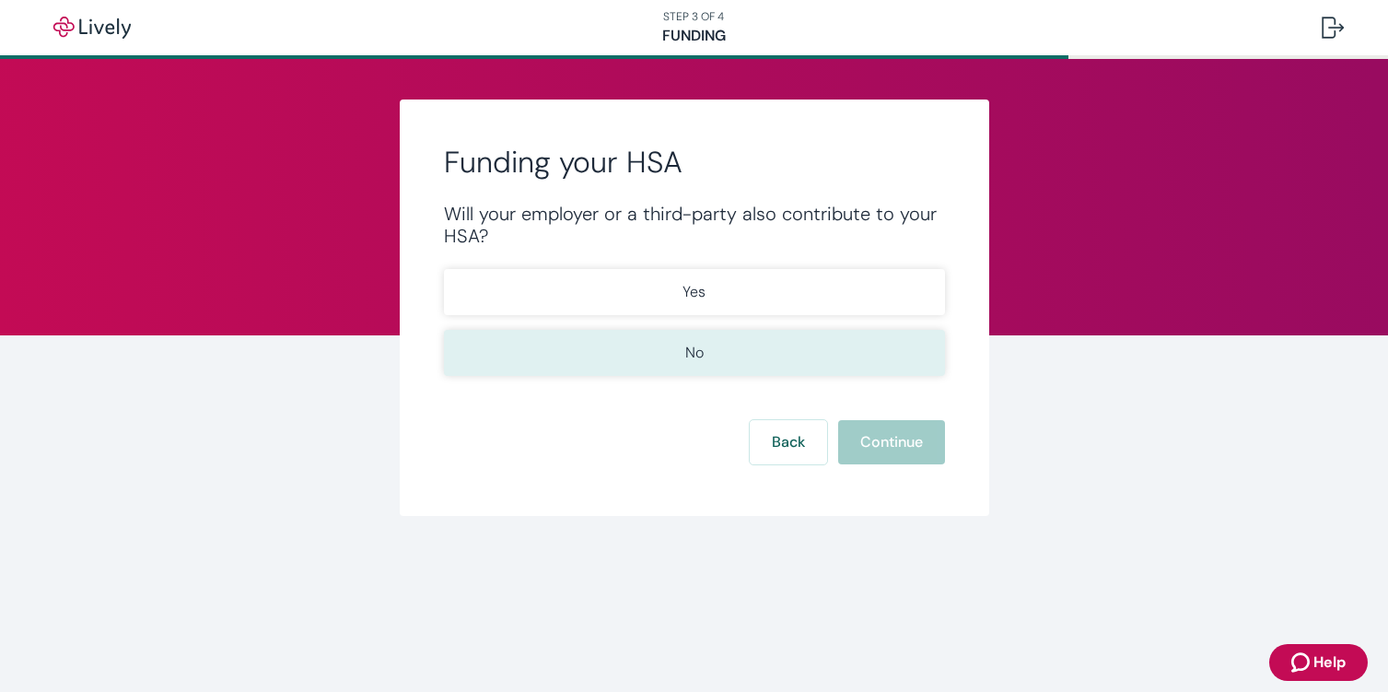
click at [741, 351] on button "No" at bounding box center [694, 353] width 501 height 46
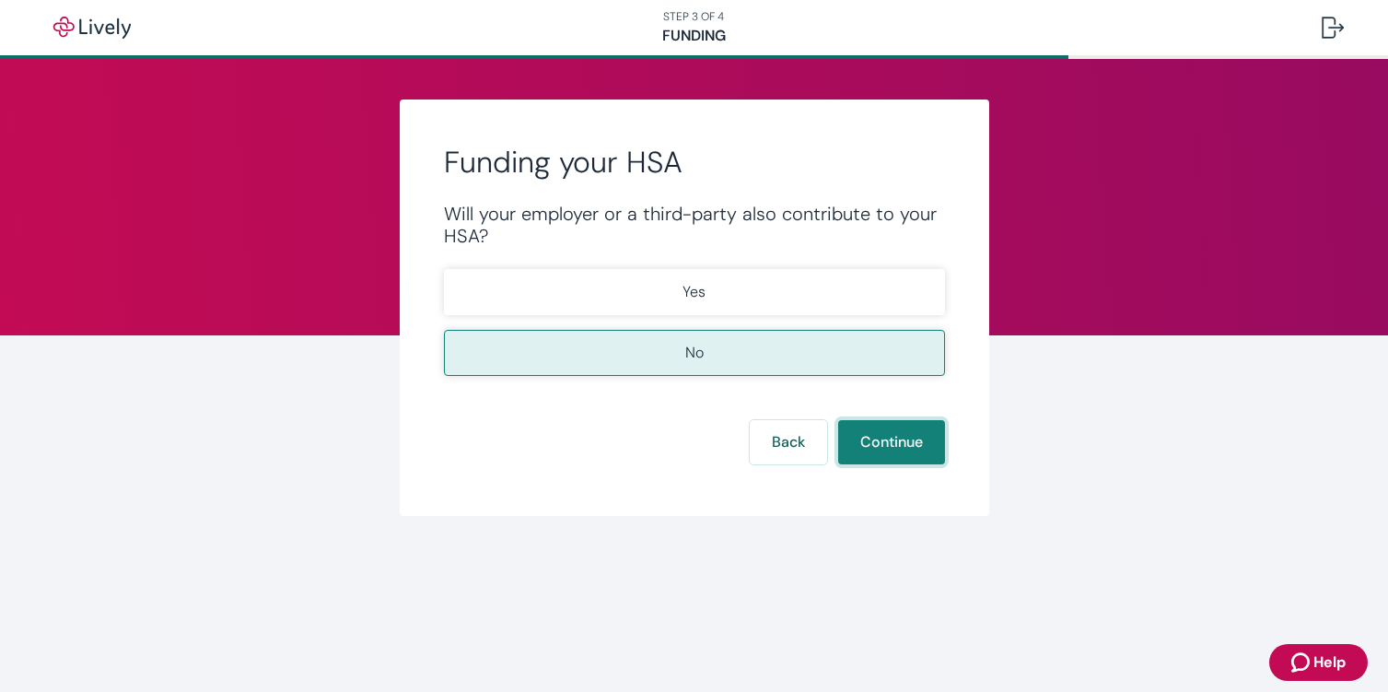
click at [865, 432] on button "Continue" at bounding box center [891, 442] width 107 height 44
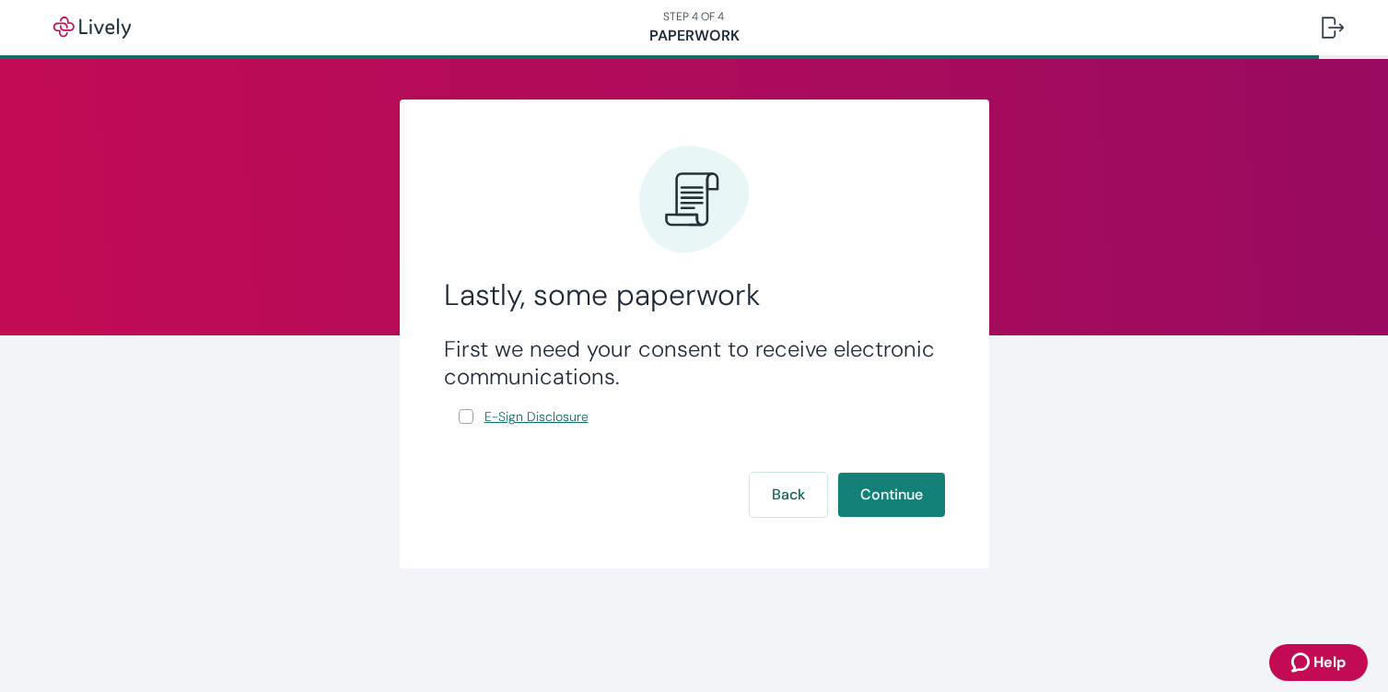
click at [484, 420] on span "E-Sign Disclosure" at bounding box center [536, 416] width 104 height 19
click at [468, 419] on input "E-Sign Disclosure" at bounding box center [466, 416] width 15 height 15
checkbox input "true"
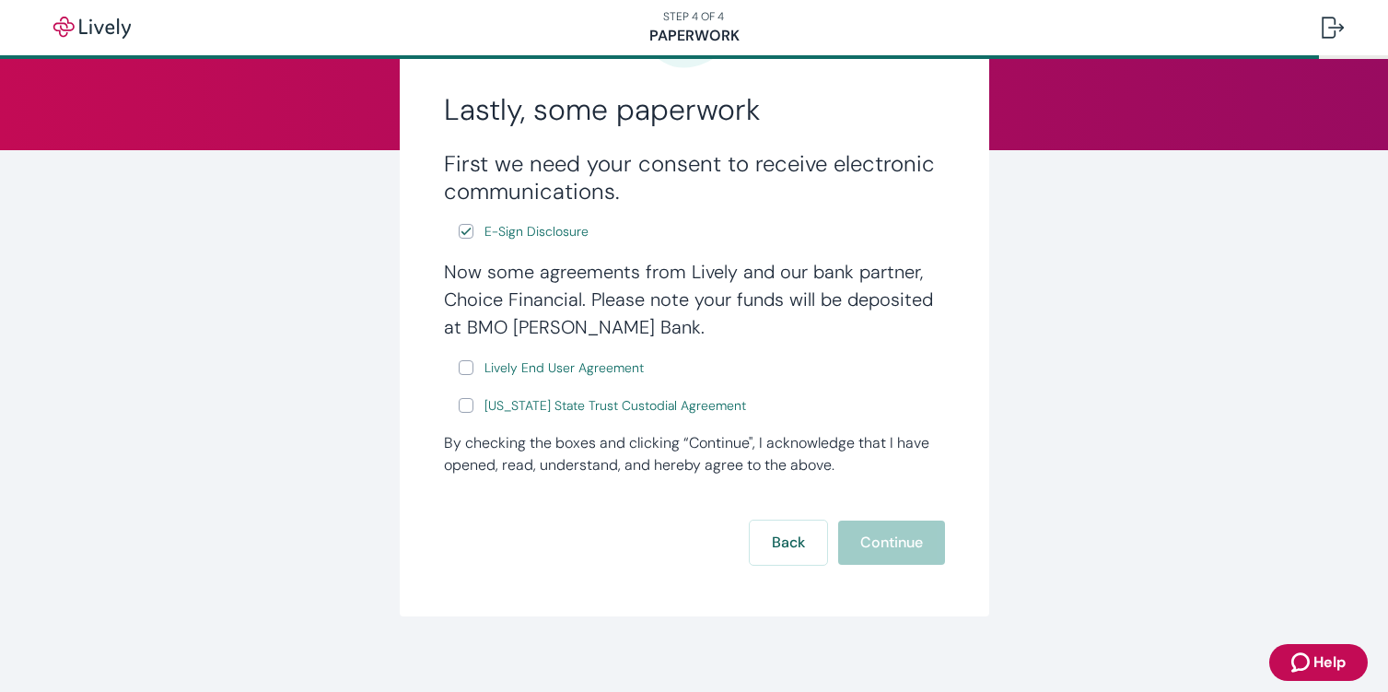
scroll to position [198, 0]
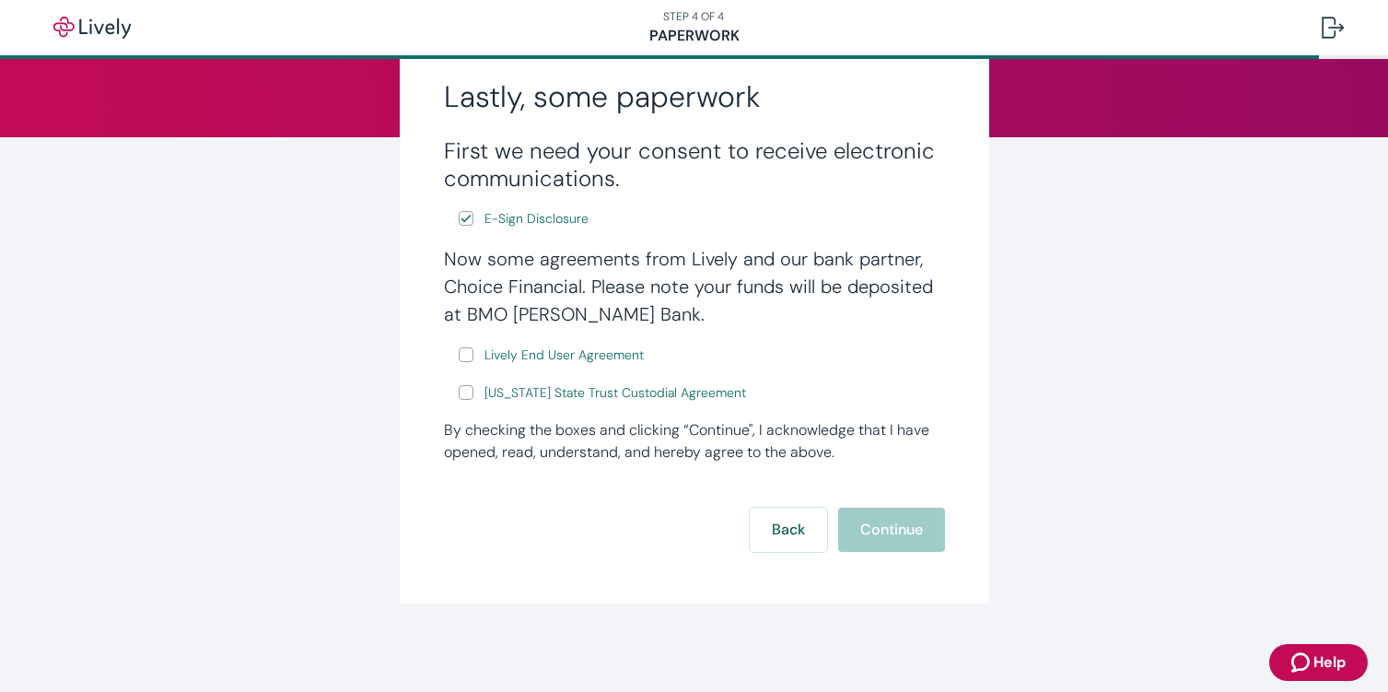
click at [461, 357] on input "Lively End User Agreement" at bounding box center [466, 354] width 15 height 15
checkbox input "true"
click at [460, 396] on input "Wyoming State Trust Custodial Agreement" at bounding box center [466, 392] width 15 height 15
checkbox input "true"
click at [922, 531] on button "Continue" at bounding box center [891, 529] width 107 height 44
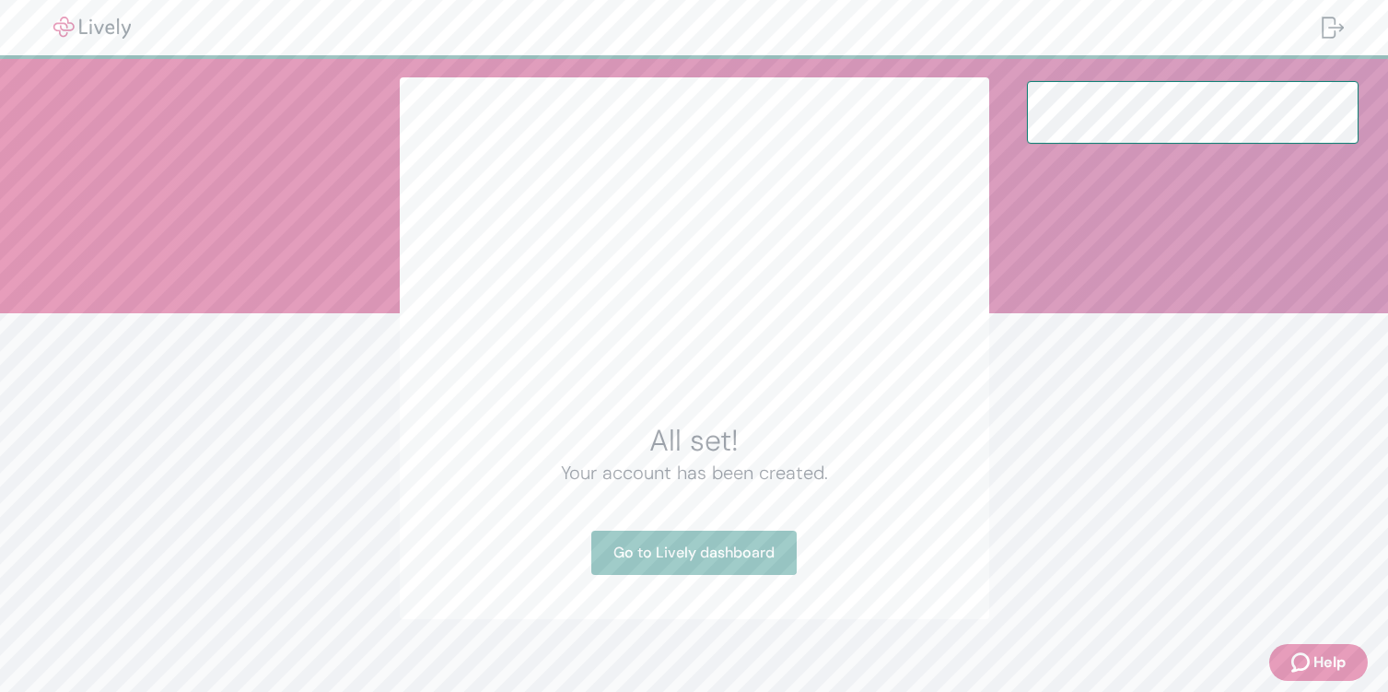
scroll to position [38, 0]
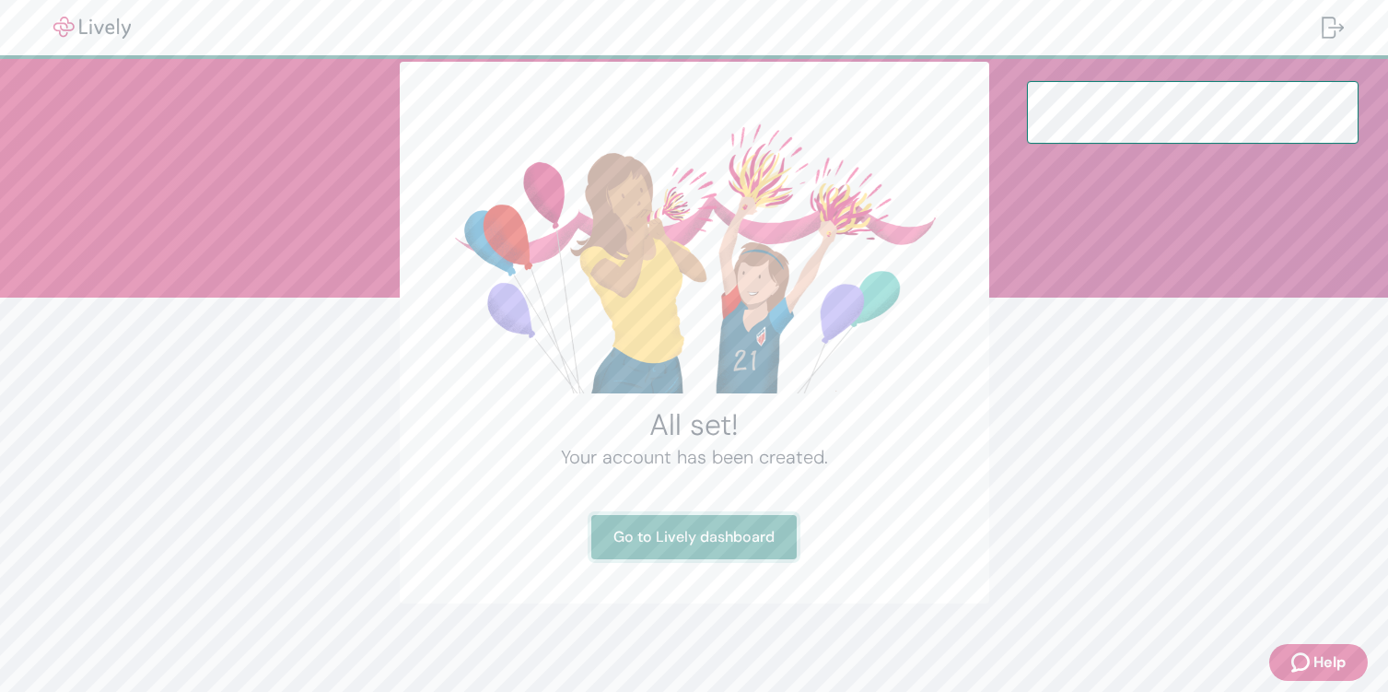
click at [747, 525] on link "Go to Lively dashboard" at bounding box center [693, 537] width 205 height 44
